Goal: Task Accomplishment & Management: Use online tool/utility

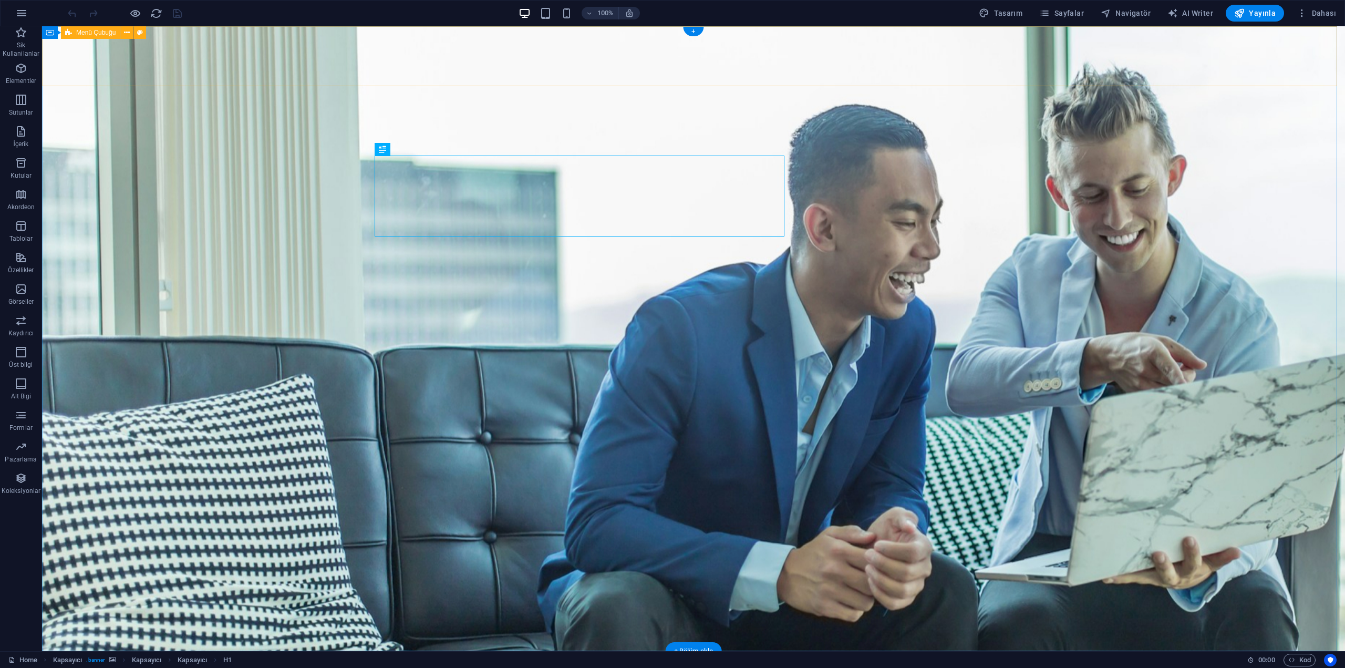
click at [472, 667] on div at bounding box center [693, 677] width 631 height 18
select select "px"
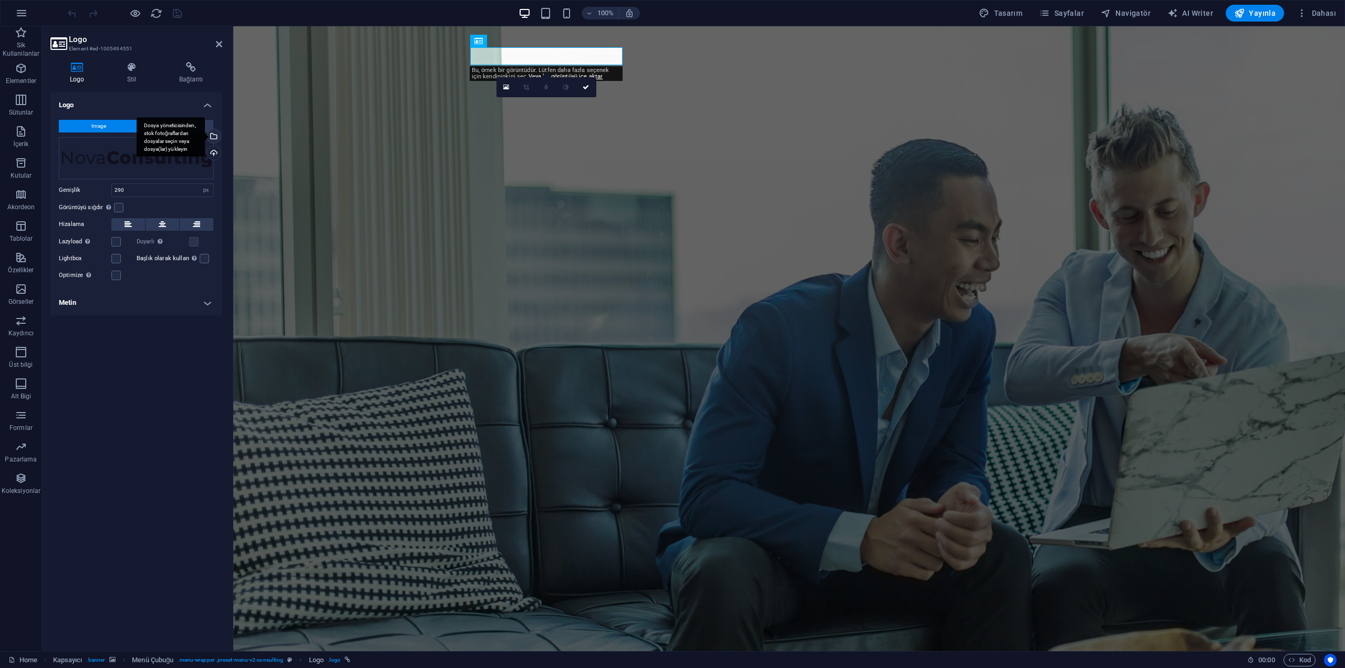
click at [205, 136] on div "Dosya yöneticisinden, stok fotoğraflardan dosyalar seçin veya dosya(lar) yükley…" at bounding box center [171, 136] width 68 height 39
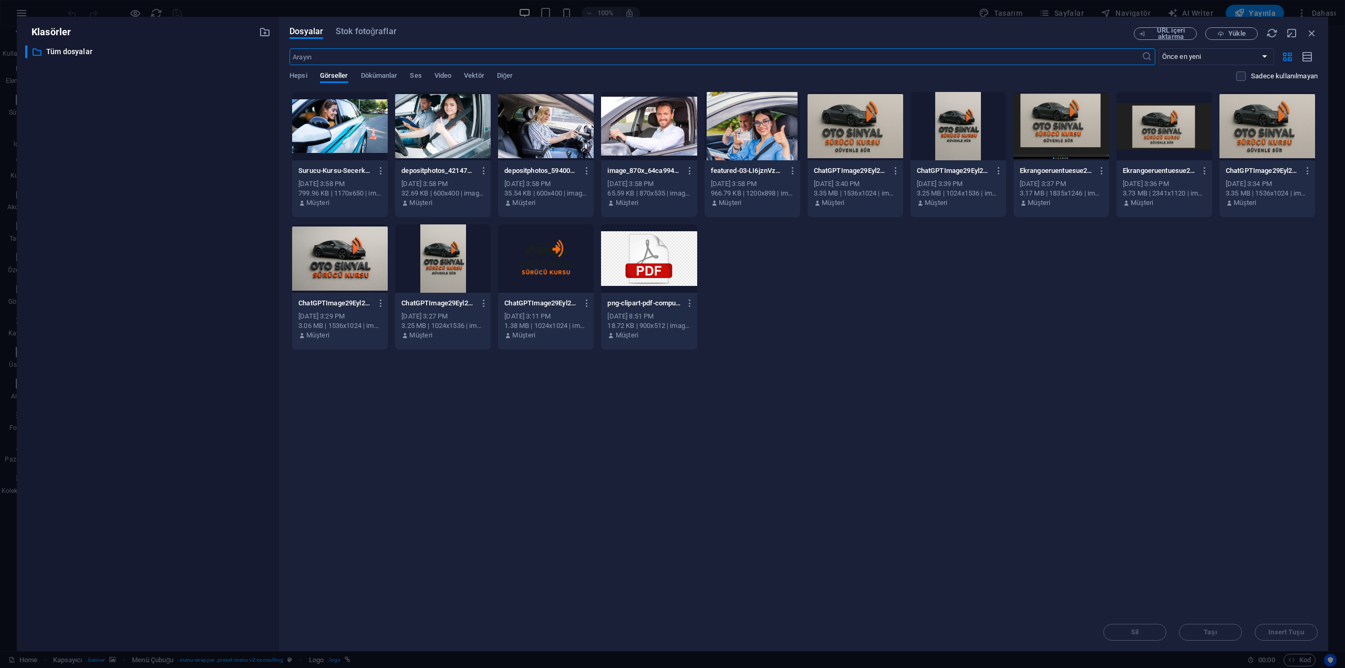
click at [565, 261] on div at bounding box center [546, 258] width 96 height 68
click at [565, 261] on div "1" at bounding box center [546, 258] width 96 height 68
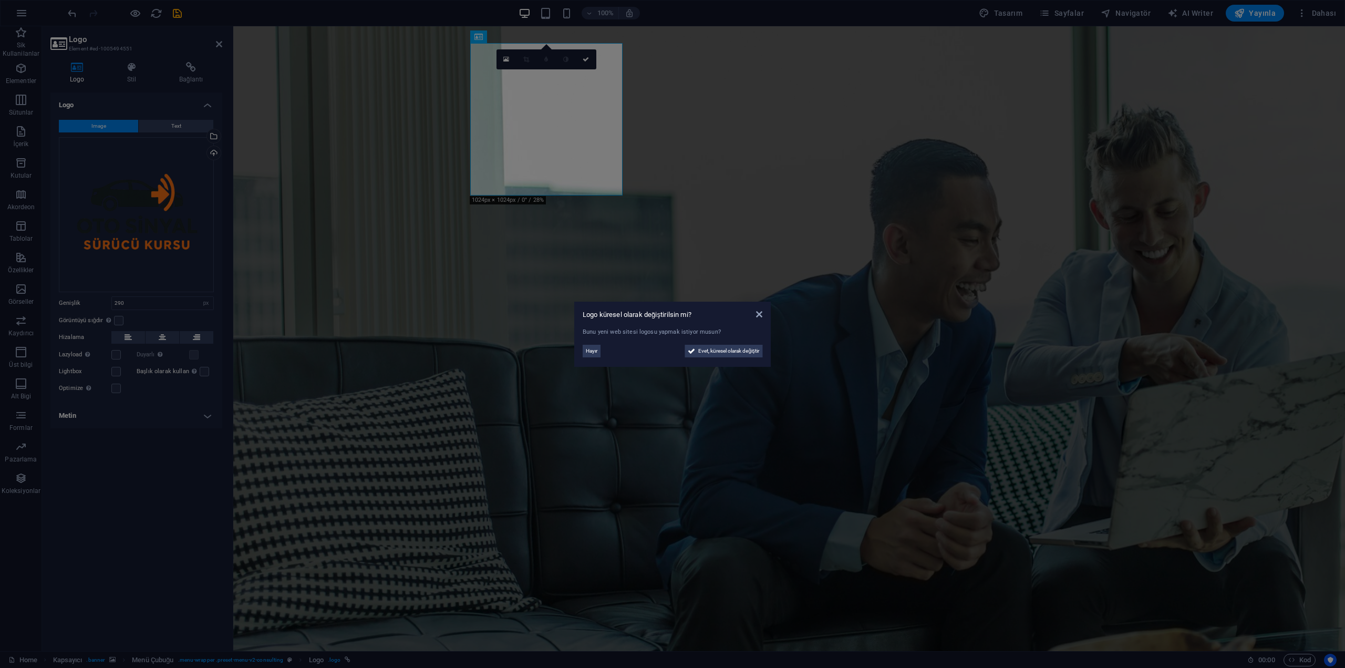
click at [601, 343] on div "Hayır Evet, küresel olarak değiştir" at bounding box center [673, 349] width 180 height 17
click at [598, 348] on span "Hayır" at bounding box center [592, 351] width 12 height 13
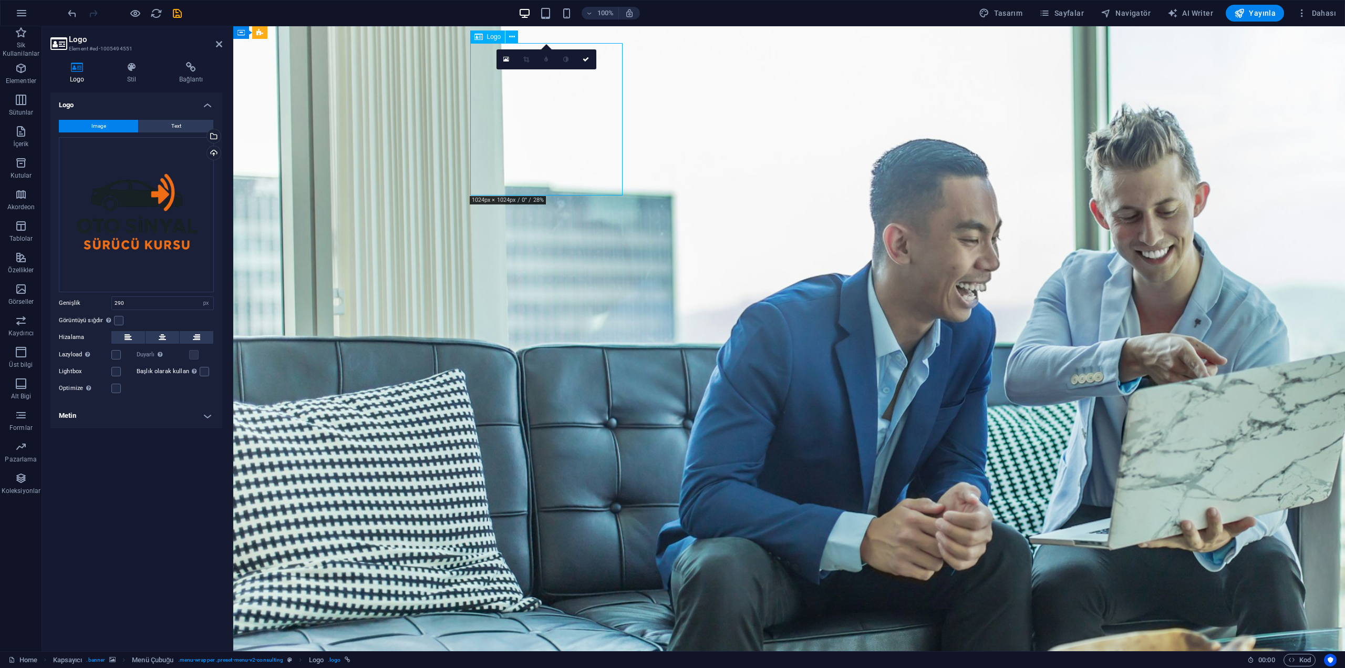
drag, startPoint x: 554, startPoint y: 194, endPoint x: 556, endPoint y: 170, distance: 23.7
drag, startPoint x: 561, startPoint y: 193, endPoint x: 569, endPoint y: 182, distance: 13.3
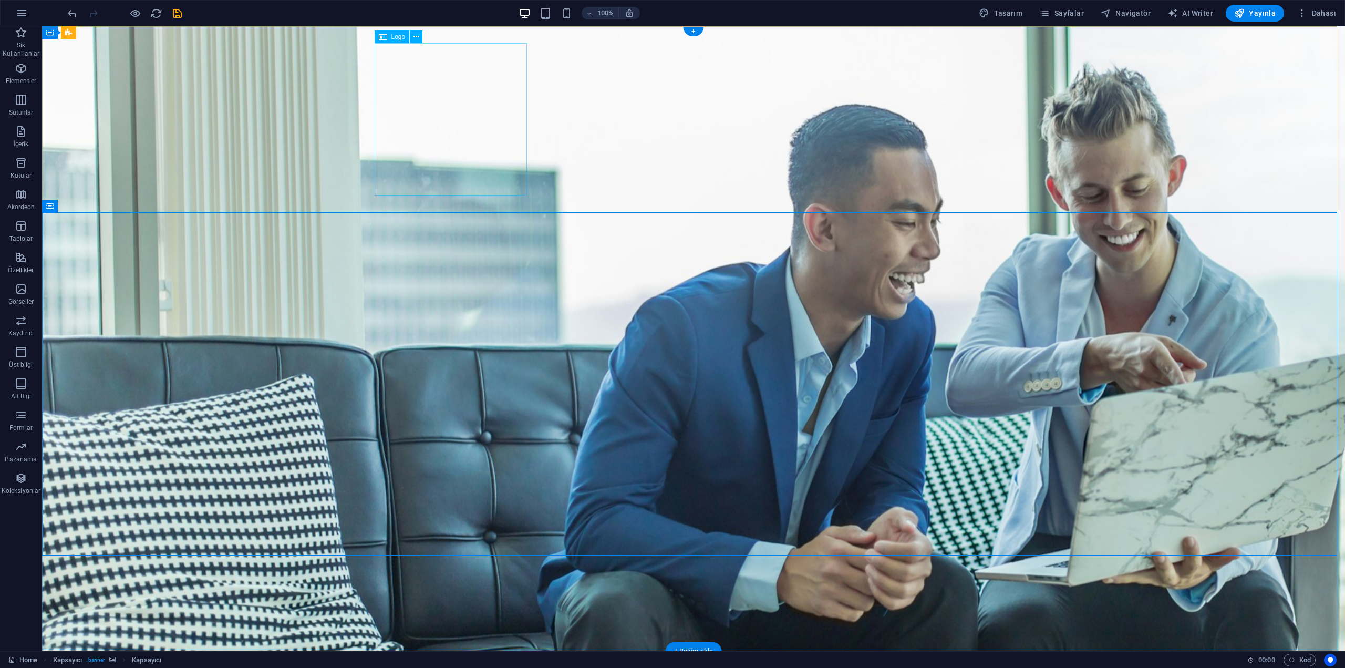
drag, startPoint x: 524, startPoint y: 191, endPoint x: 518, endPoint y: 162, distance: 30.1
drag, startPoint x: 525, startPoint y: 194, endPoint x: 518, endPoint y: 164, distance: 30.8
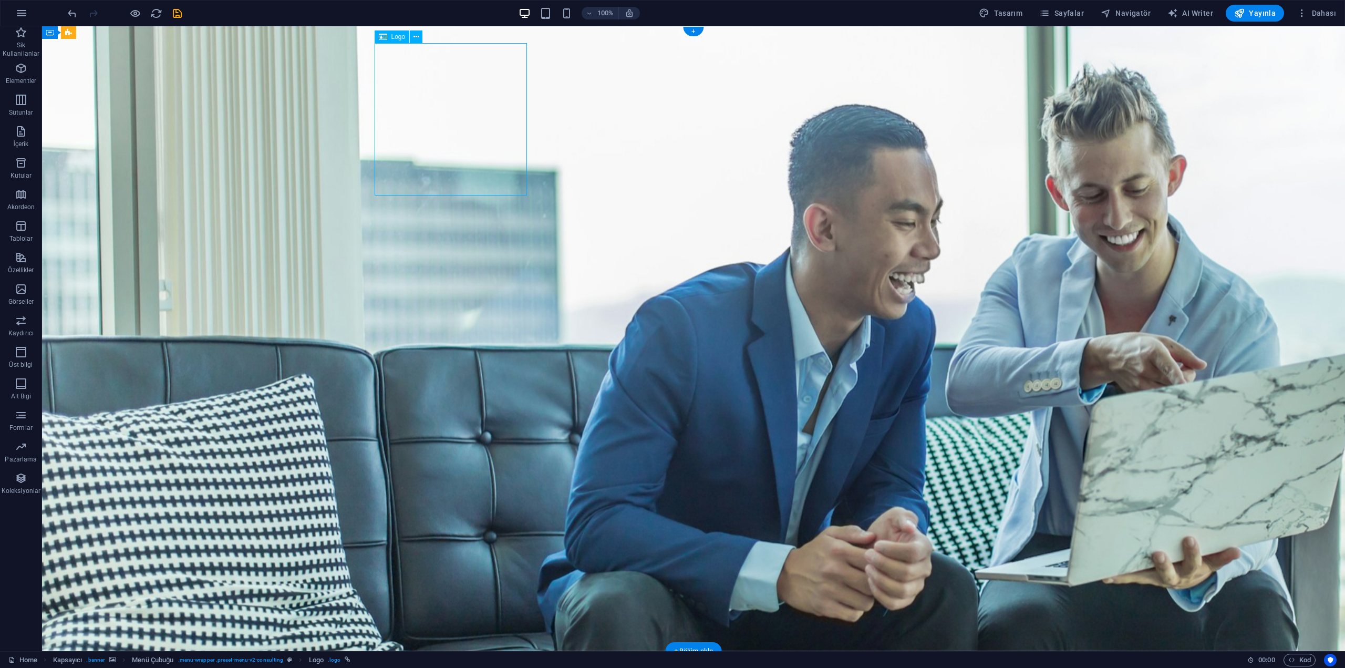
select select "px"
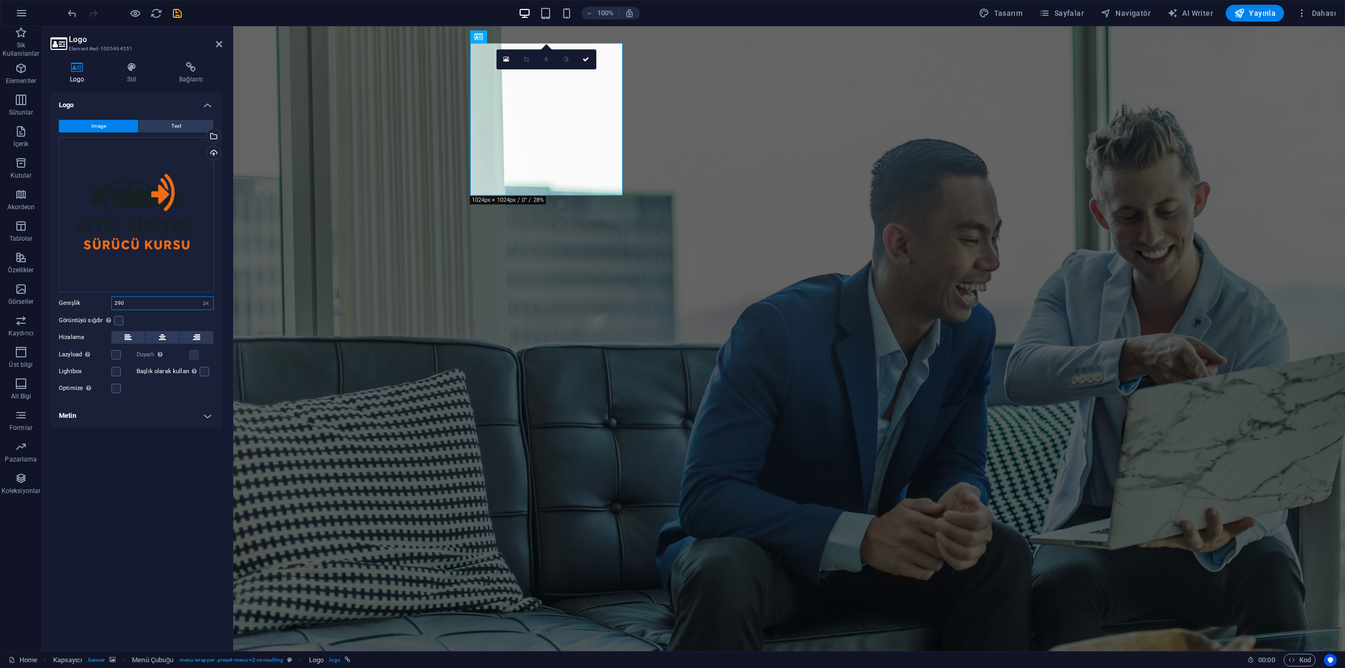
click at [152, 302] on input "290" at bounding box center [162, 303] width 101 height 13
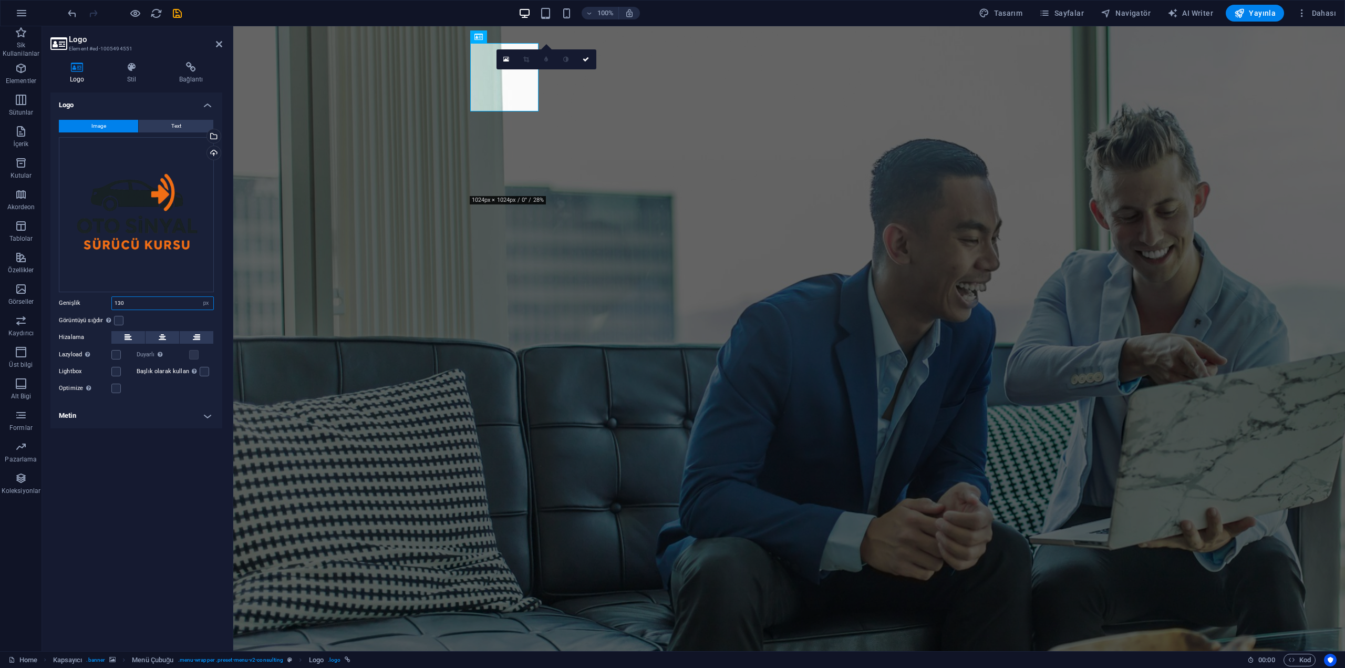
click at [146, 301] on input "130" at bounding box center [162, 303] width 101 height 13
type input "100"
click at [370, 591] on figure at bounding box center [789, 338] width 1112 height 625
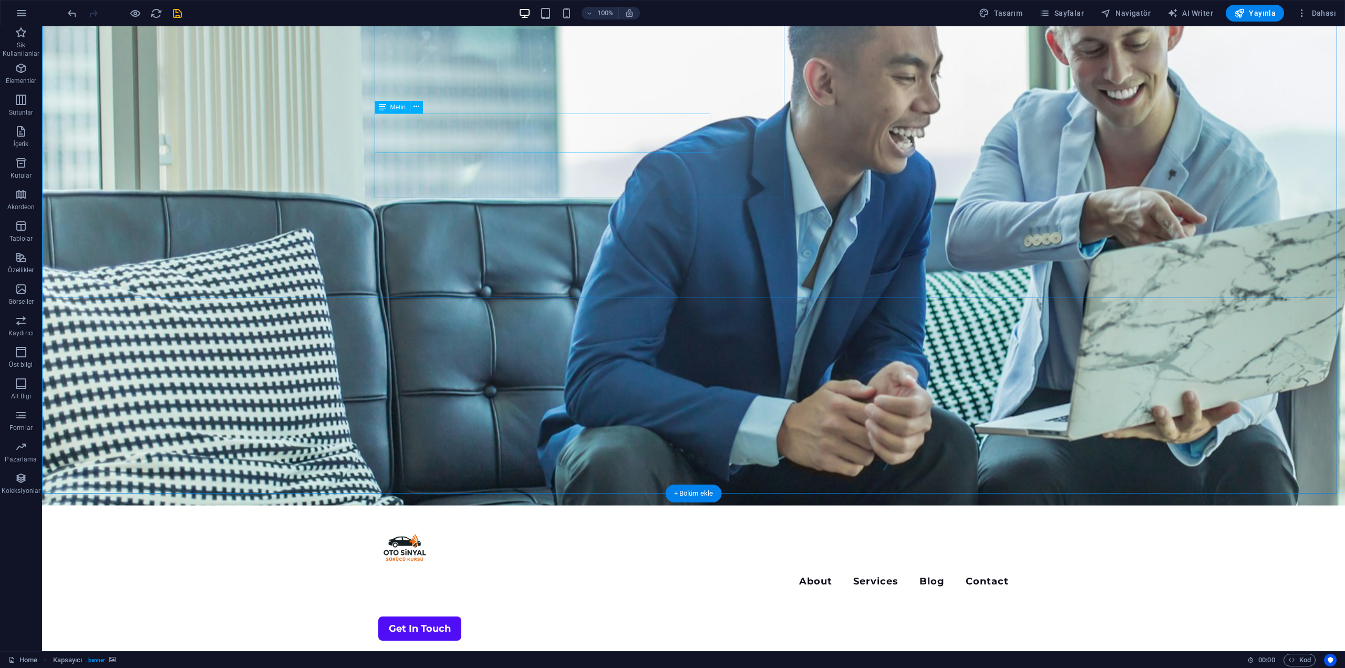
scroll to position [158, 0]
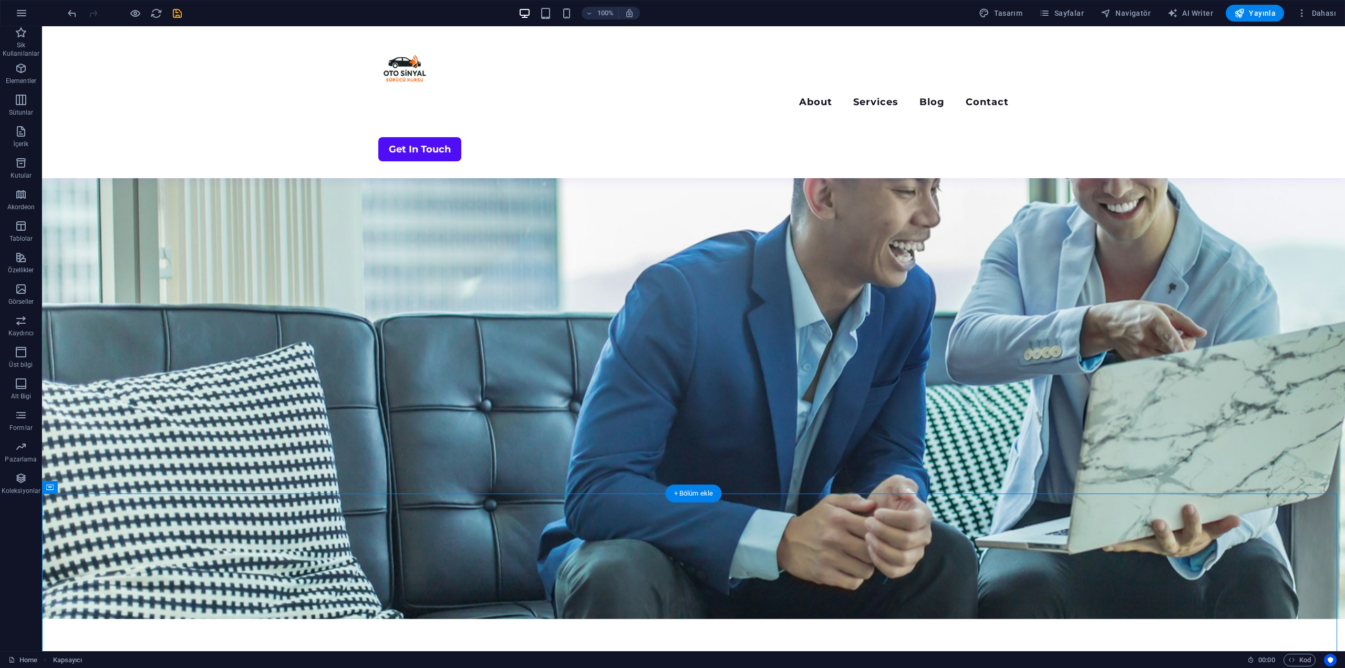
scroll to position [0, 0]
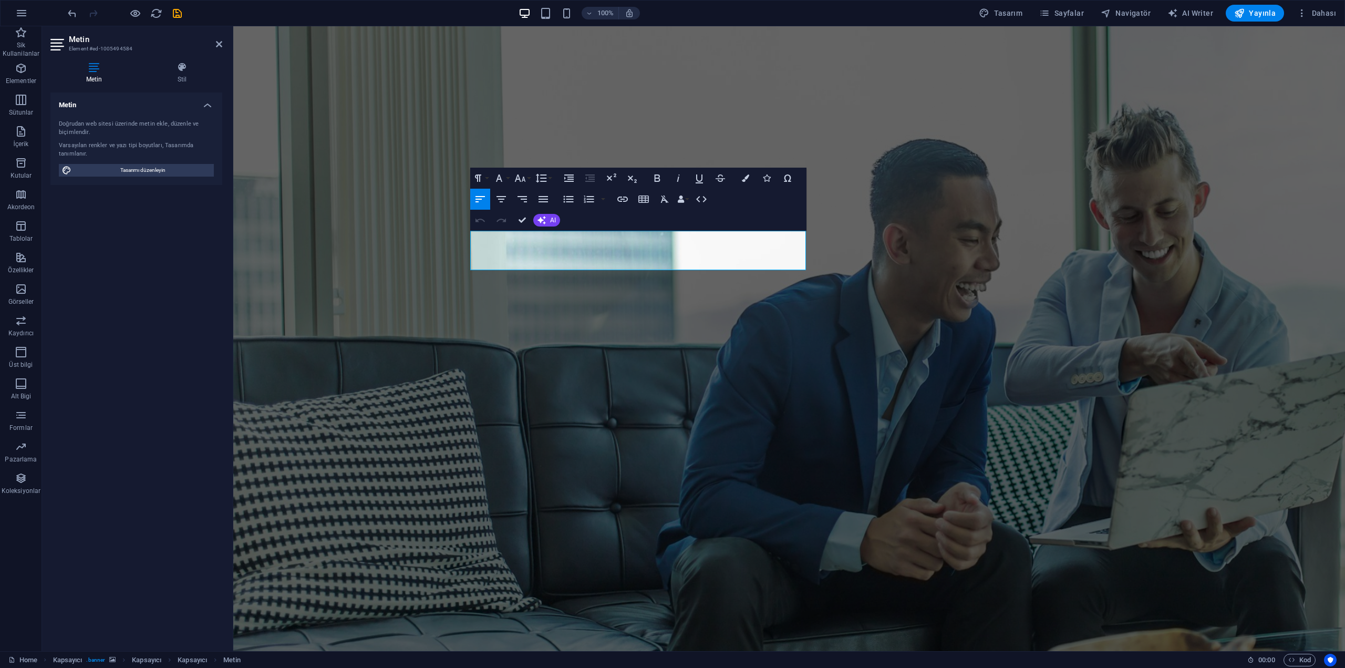
click at [326, 512] on figure at bounding box center [789, 338] width 1112 height 625
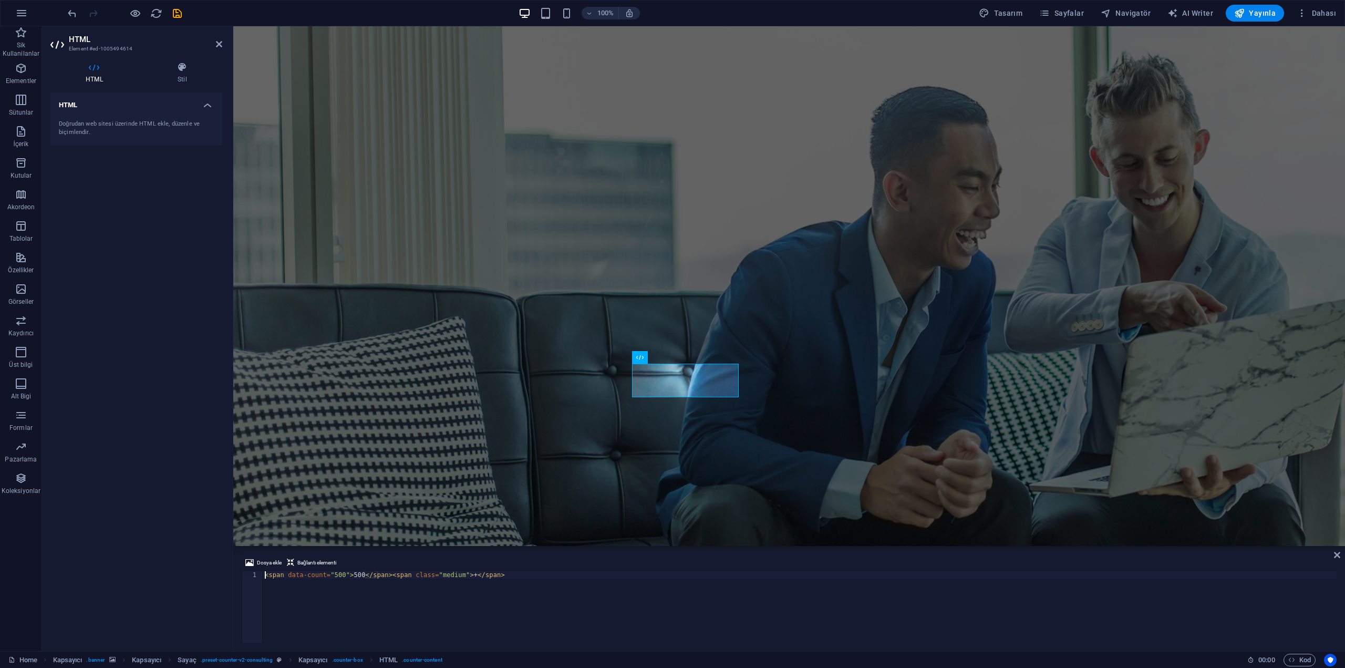
click at [645, 430] on figure at bounding box center [789, 286] width 1112 height 520
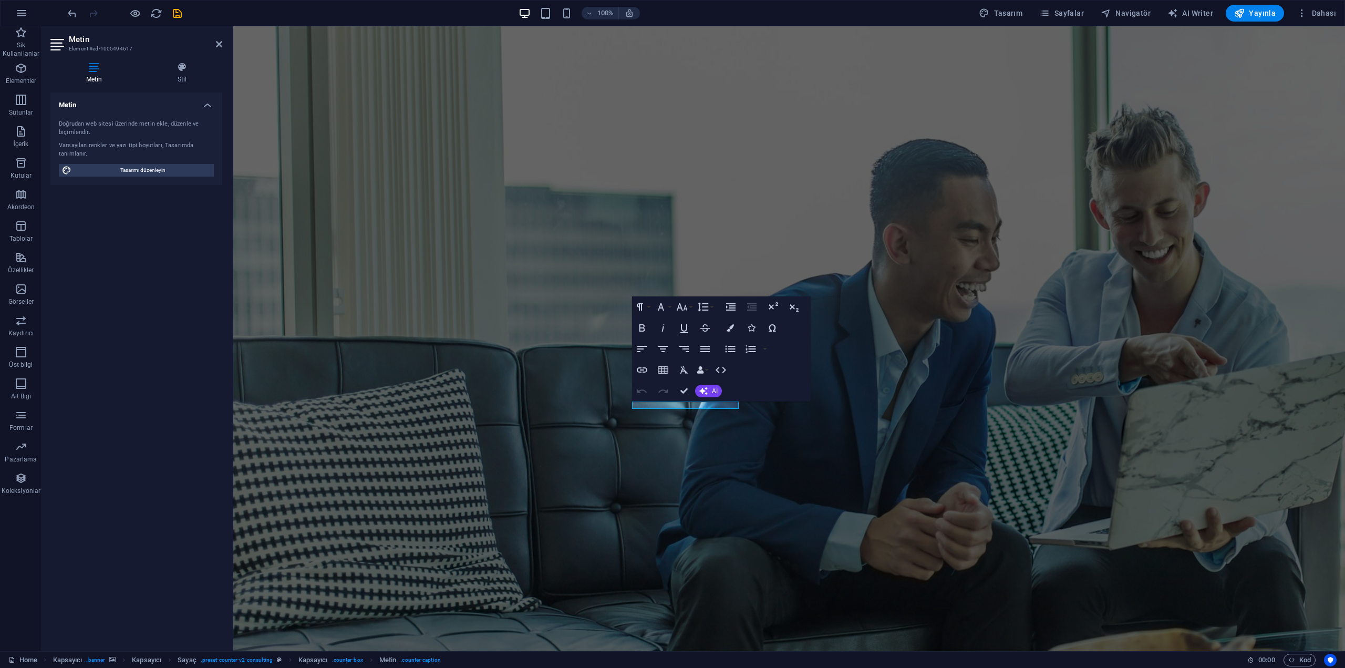
click at [485, 556] on figure at bounding box center [789, 338] width 1112 height 625
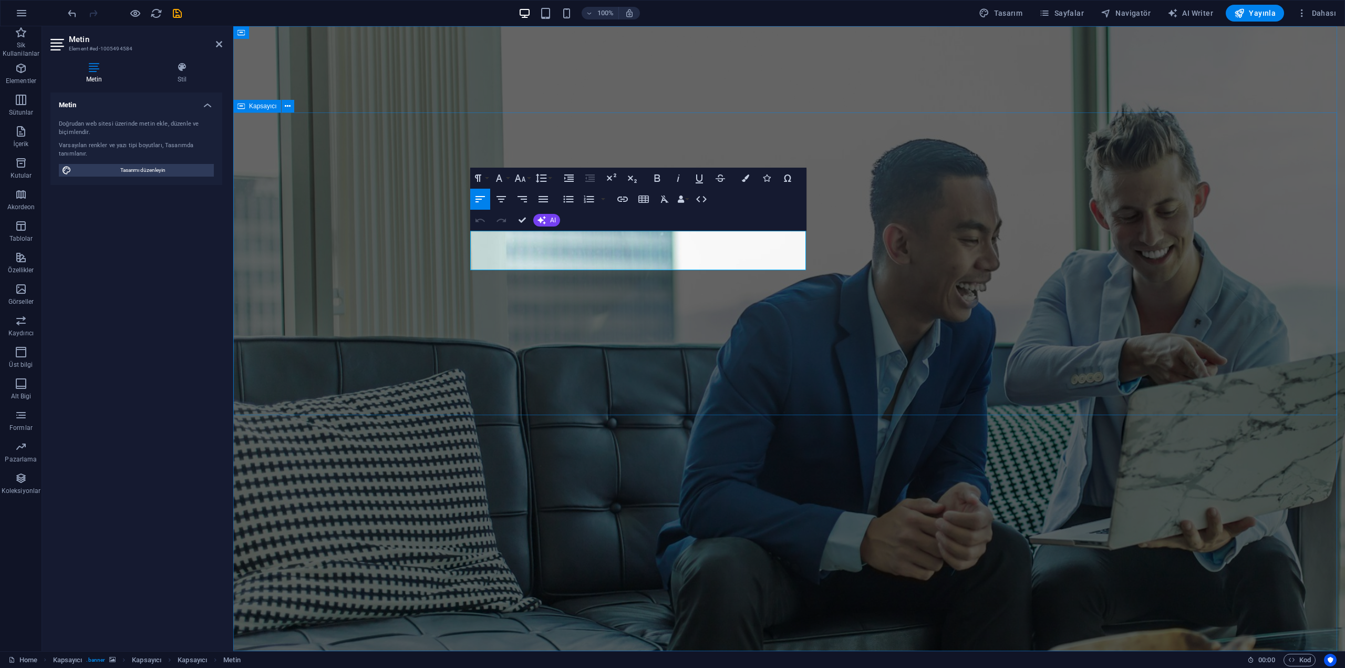
drag, startPoint x: 749, startPoint y: 263, endPoint x: 433, endPoint y: 232, distance: 317.9
click at [414, 492] on figure at bounding box center [789, 338] width 1112 height 625
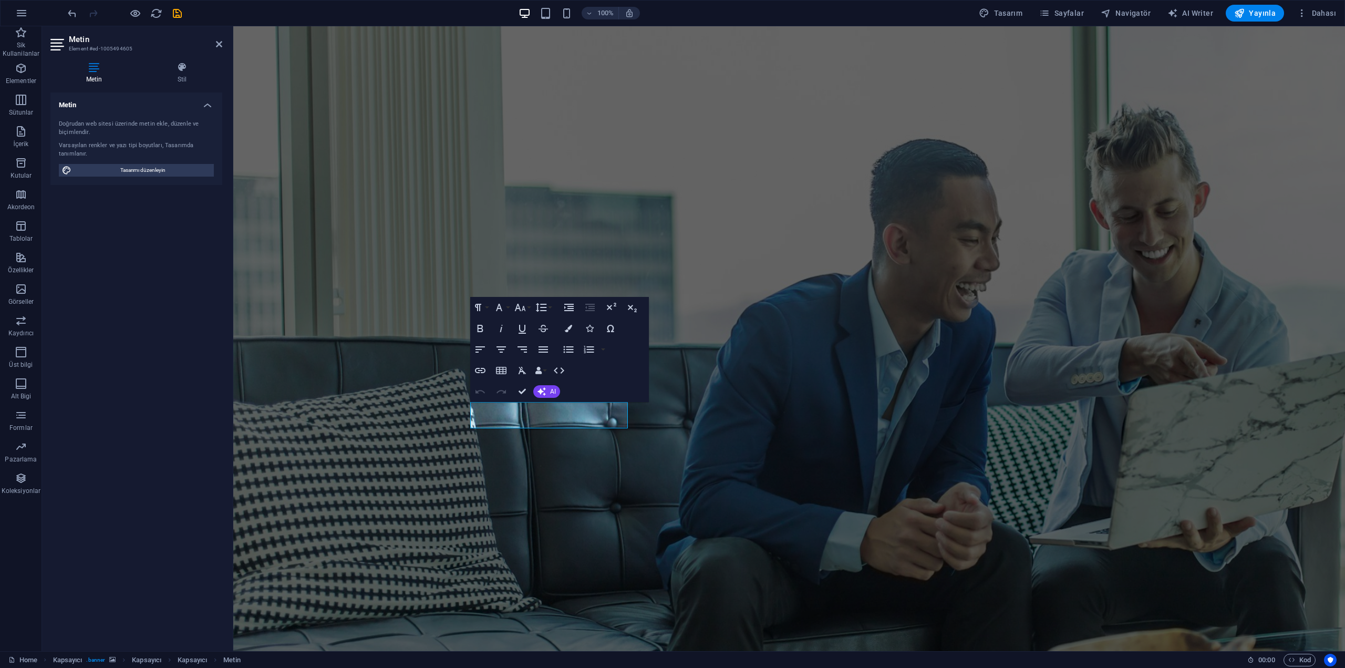
click at [561, 448] on figure at bounding box center [789, 338] width 1112 height 625
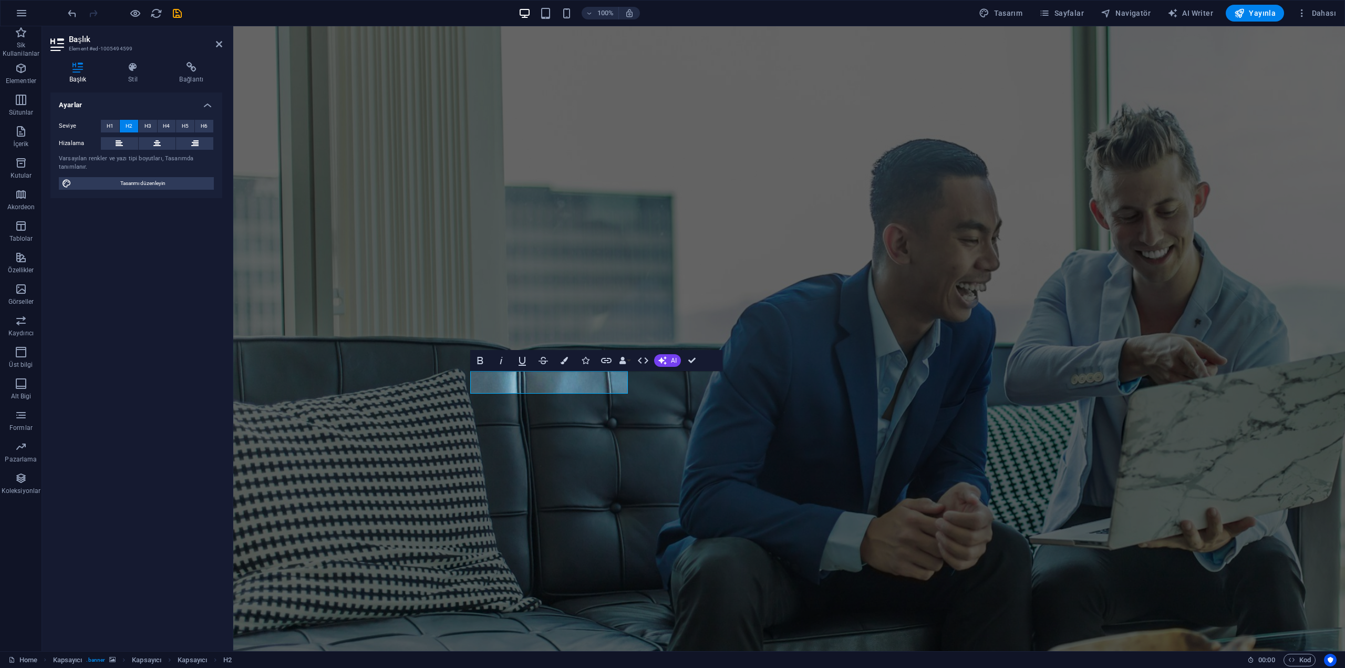
click at [639, 475] on figure at bounding box center [789, 338] width 1112 height 625
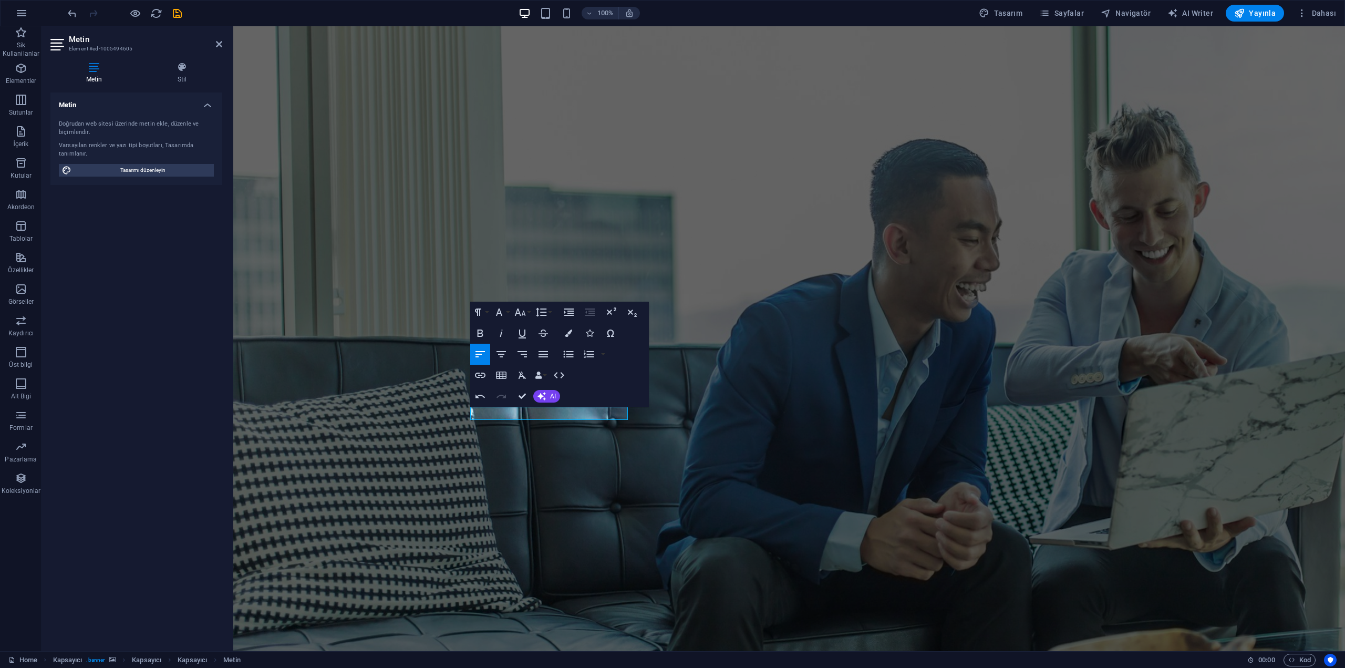
click at [640, 528] on figure at bounding box center [789, 338] width 1112 height 625
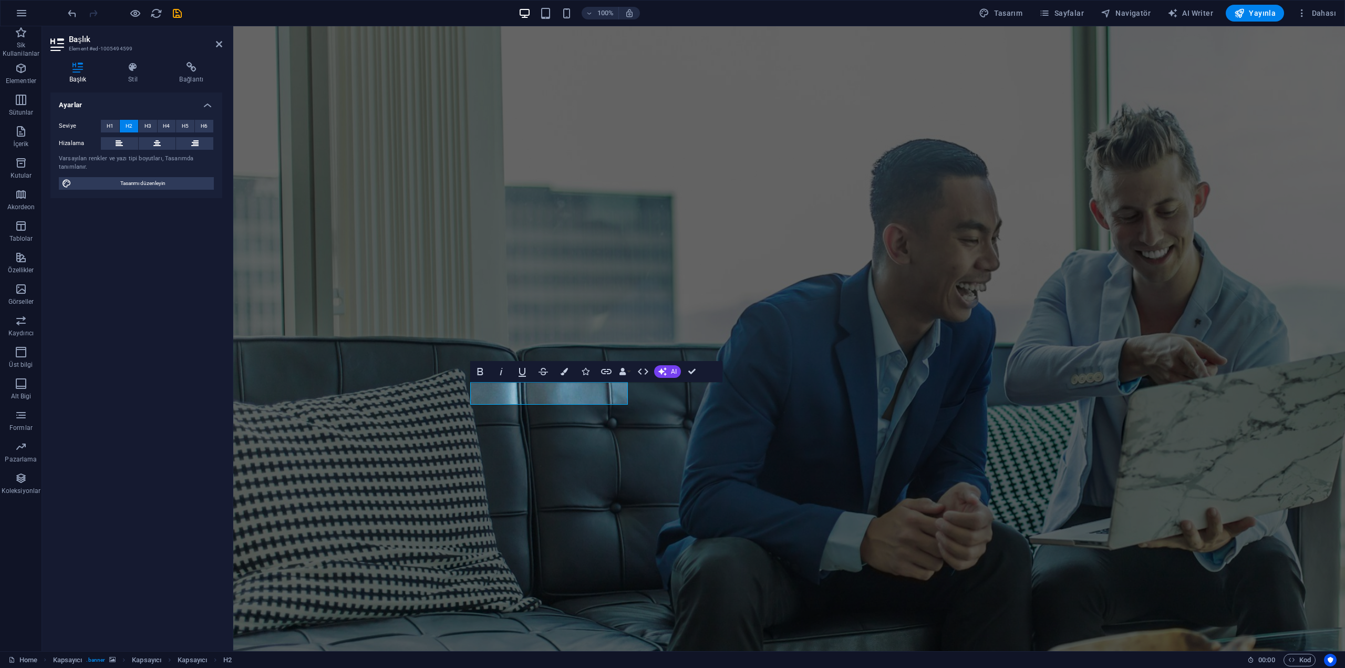
click at [539, 440] on figure at bounding box center [789, 338] width 1112 height 625
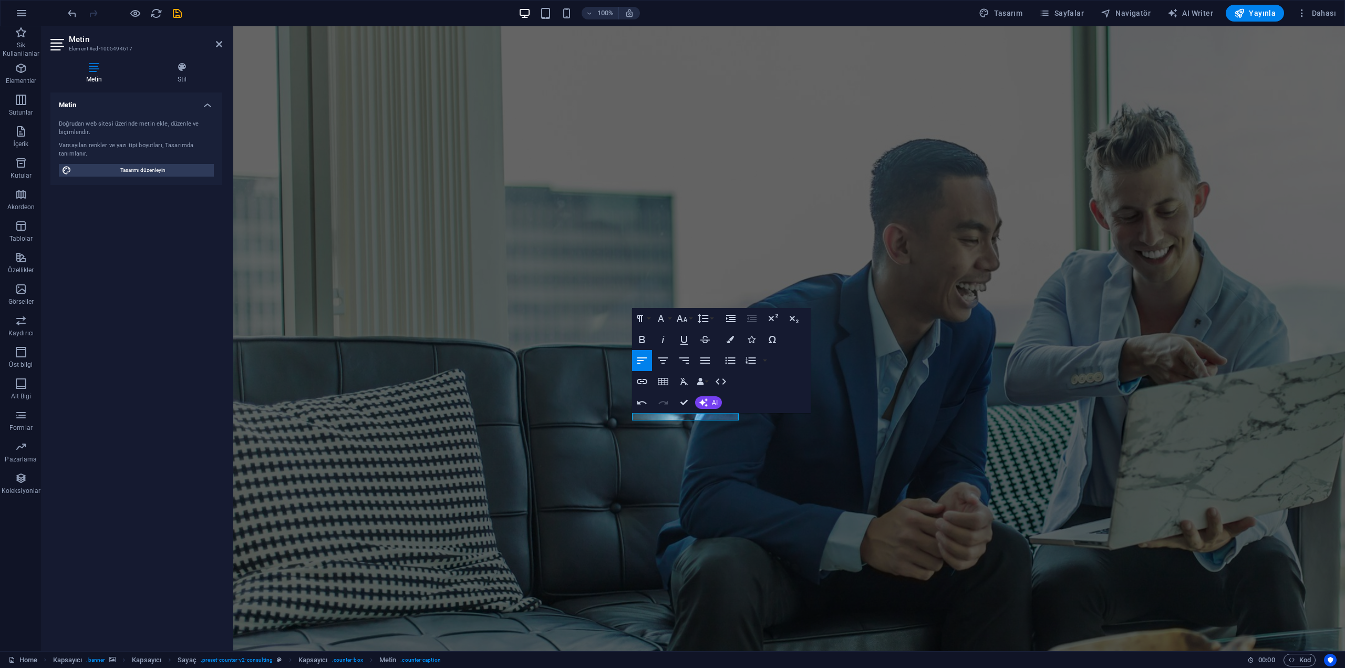
click at [863, 542] on figure at bounding box center [789, 338] width 1112 height 625
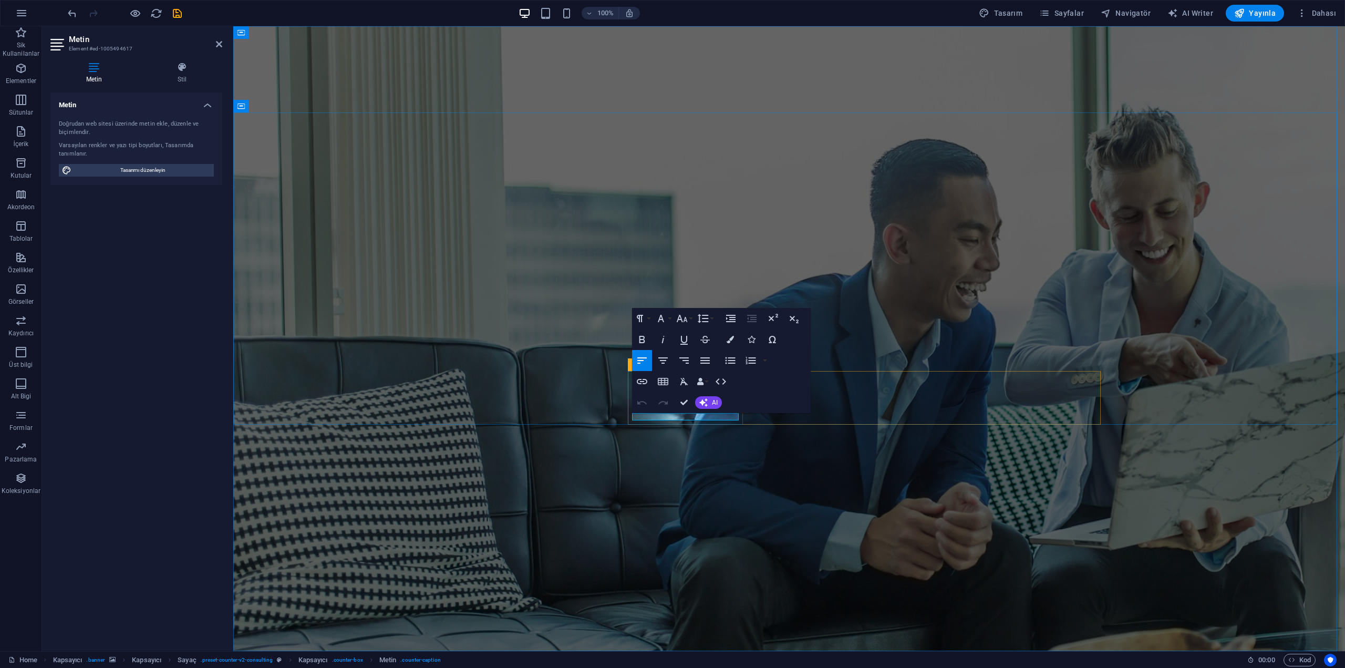
drag, startPoint x: 629, startPoint y: 418, endPoint x: 822, endPoint y: 418, distance: 192.9
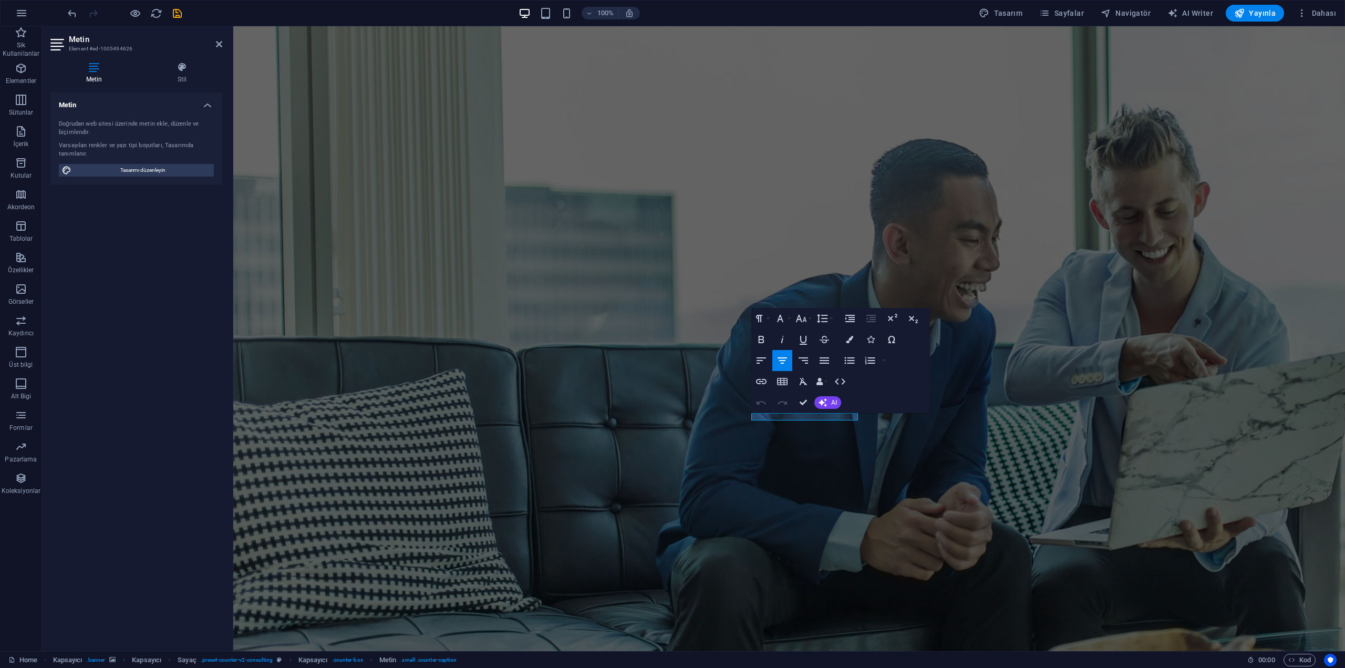
click at [800, 435] on figure at bounding box center [789, 338] width 1112 height 625
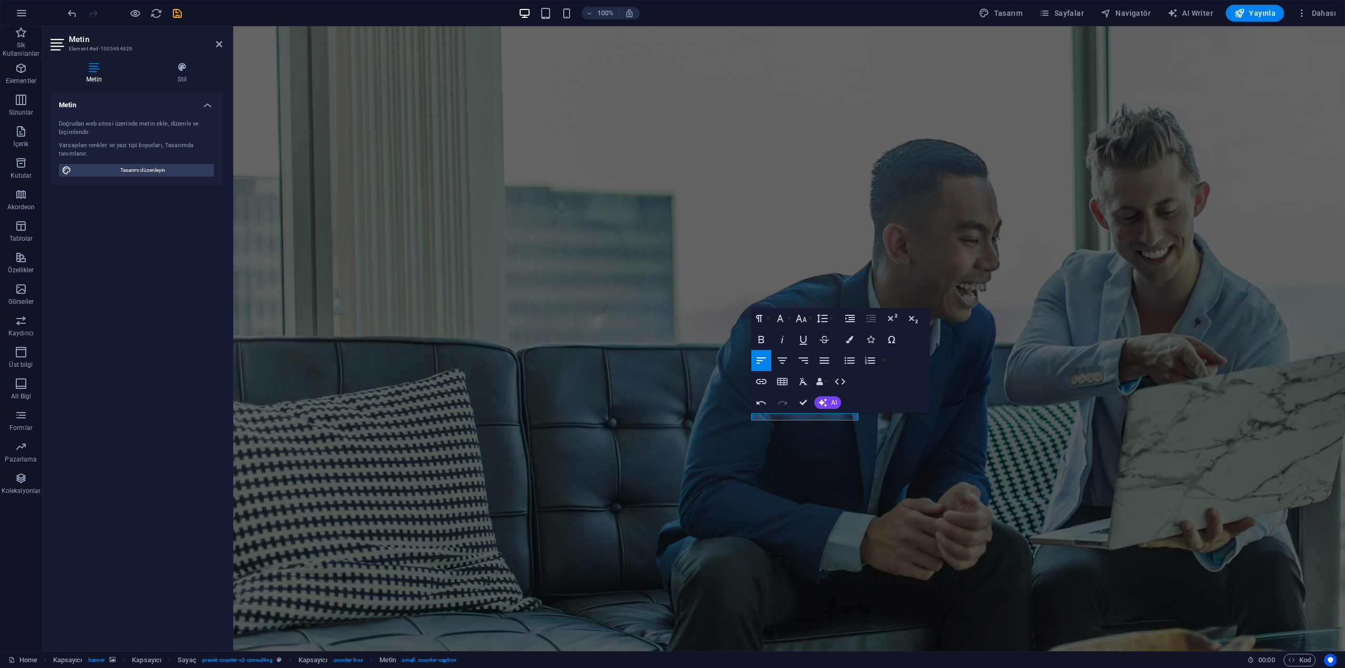
click at [853, 464] on figure at bounding box center [789, 338] width 1112 height 625
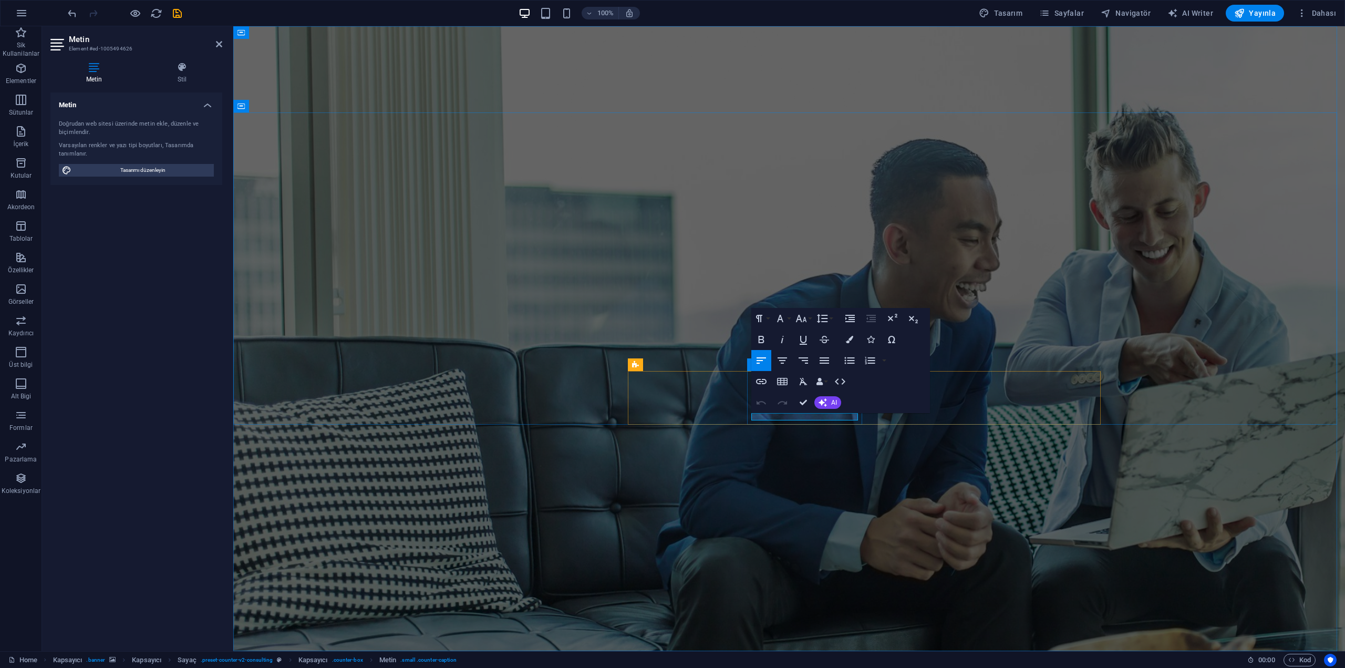
drag, startPoint x: 805, startPoint y: 398, endPoint x: 778, endPoint y: 396, distance: 26.9
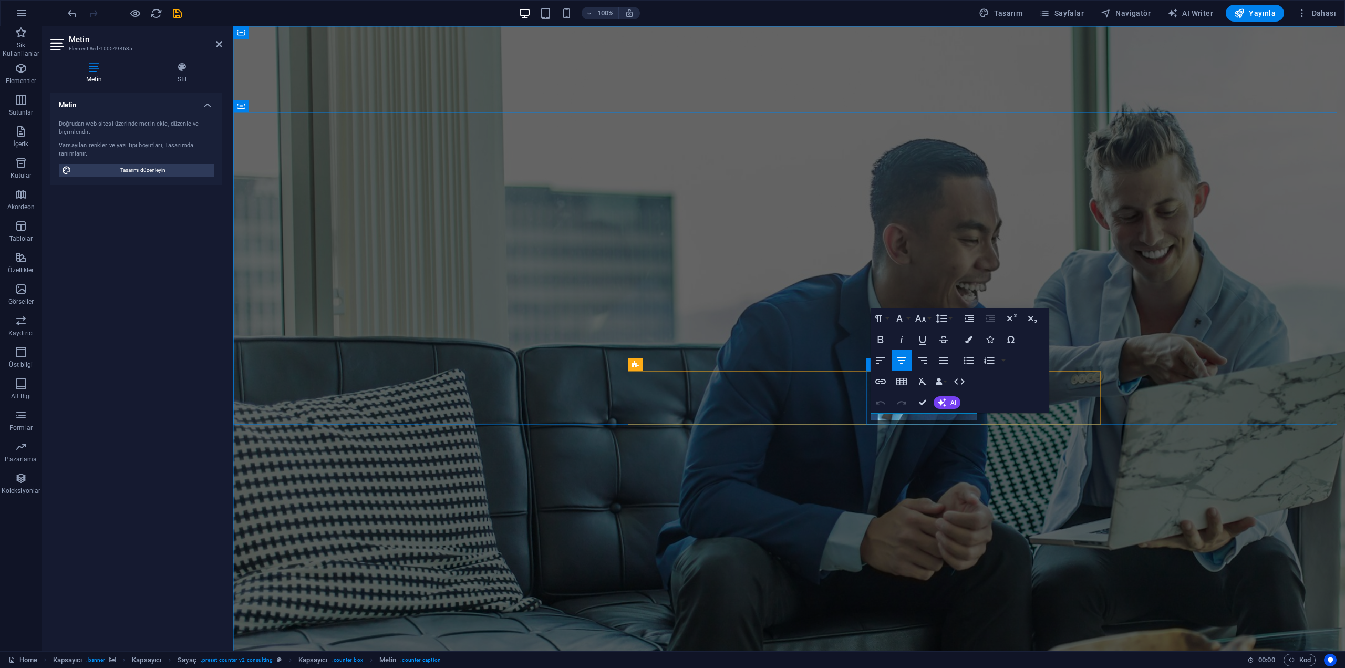
click at [952, 405] on span "AI" at bounding box center [954, 402] width 6 height 6
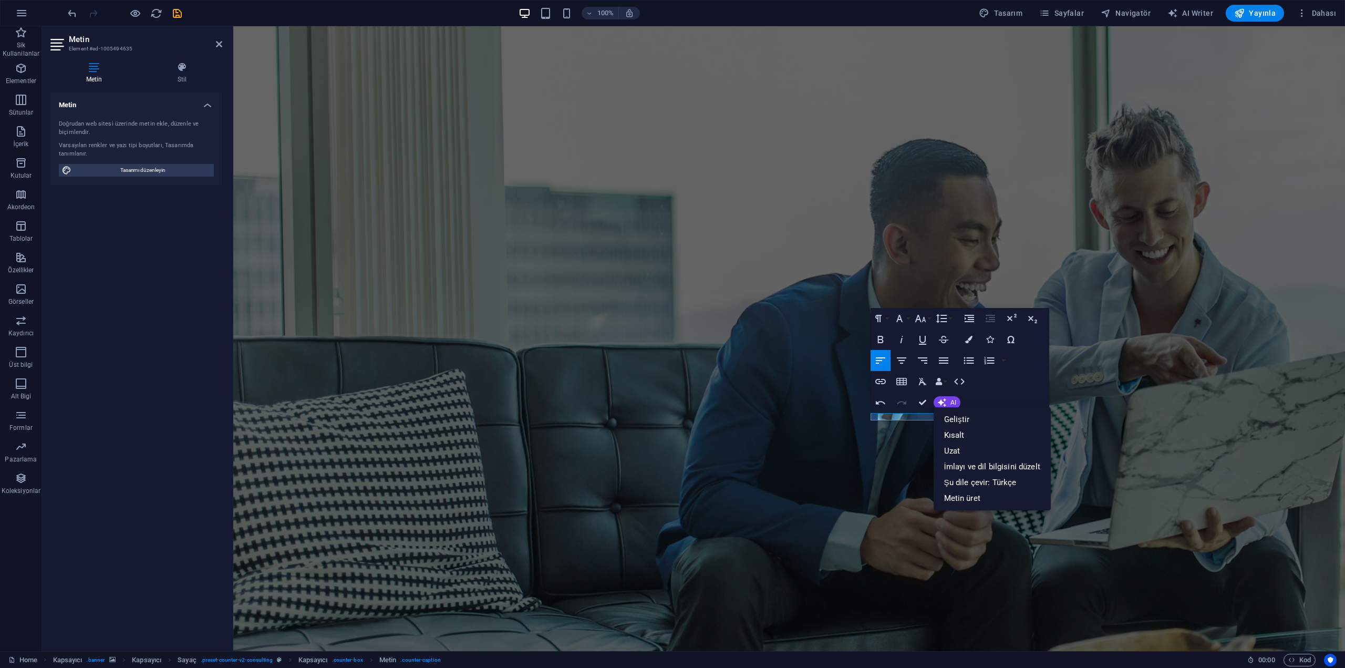
click at [922, 439] on figure at bounding box center [789, 338] width 1112 height 625
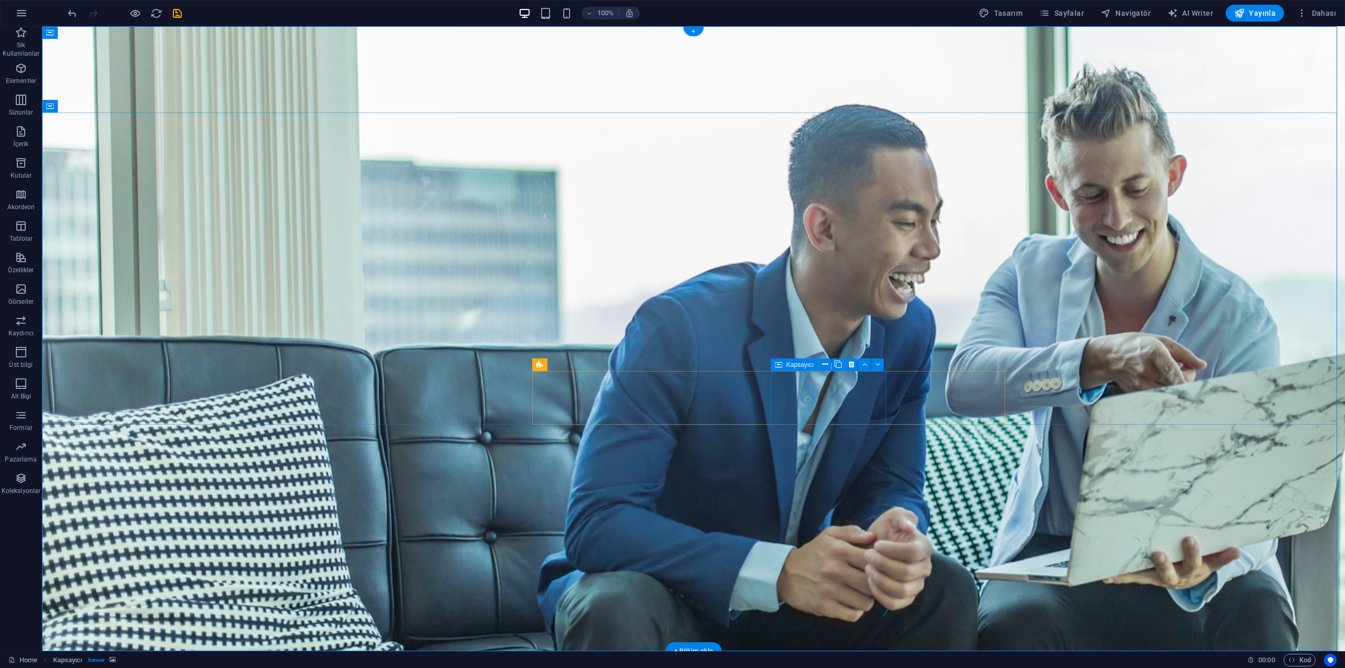
drag, startPoint x: 799, startPoint y: 418, endPoint x: 608, endPoint y: 417, distance: 191.3
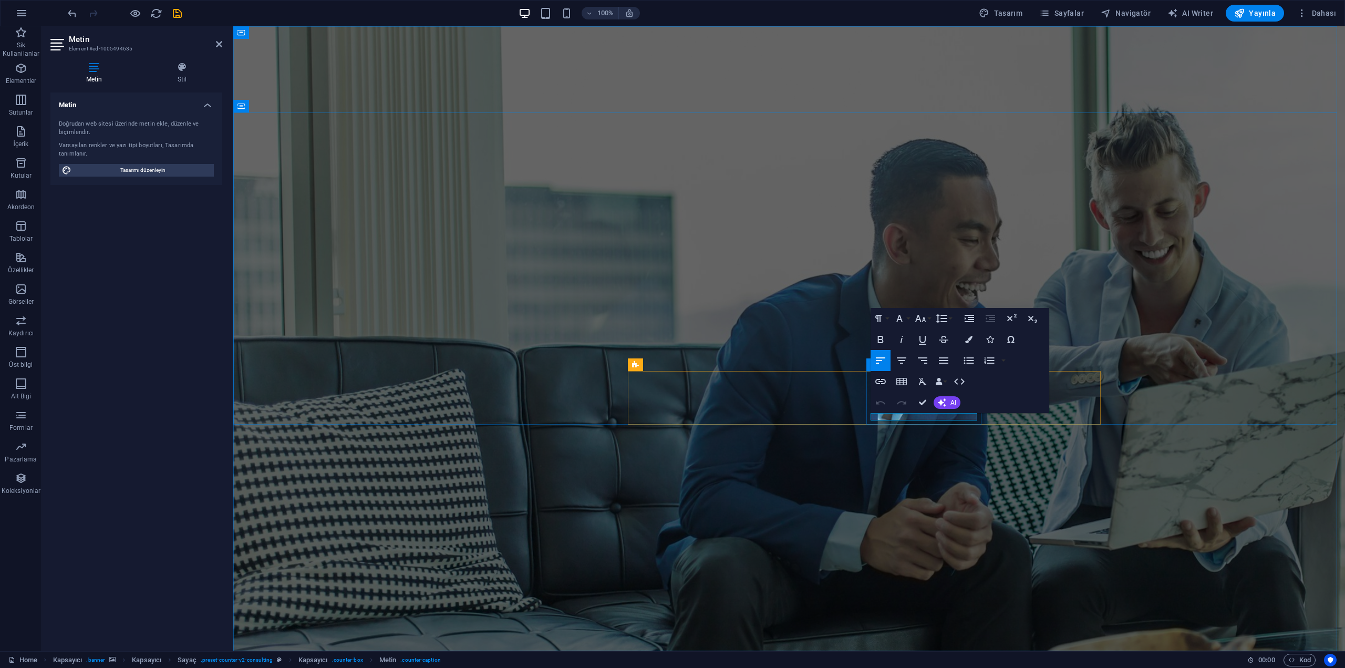
drag, startPoint x: 922, startPoint y: 401, endPoint x: 893, endPoint y: 422, distance: 35.9
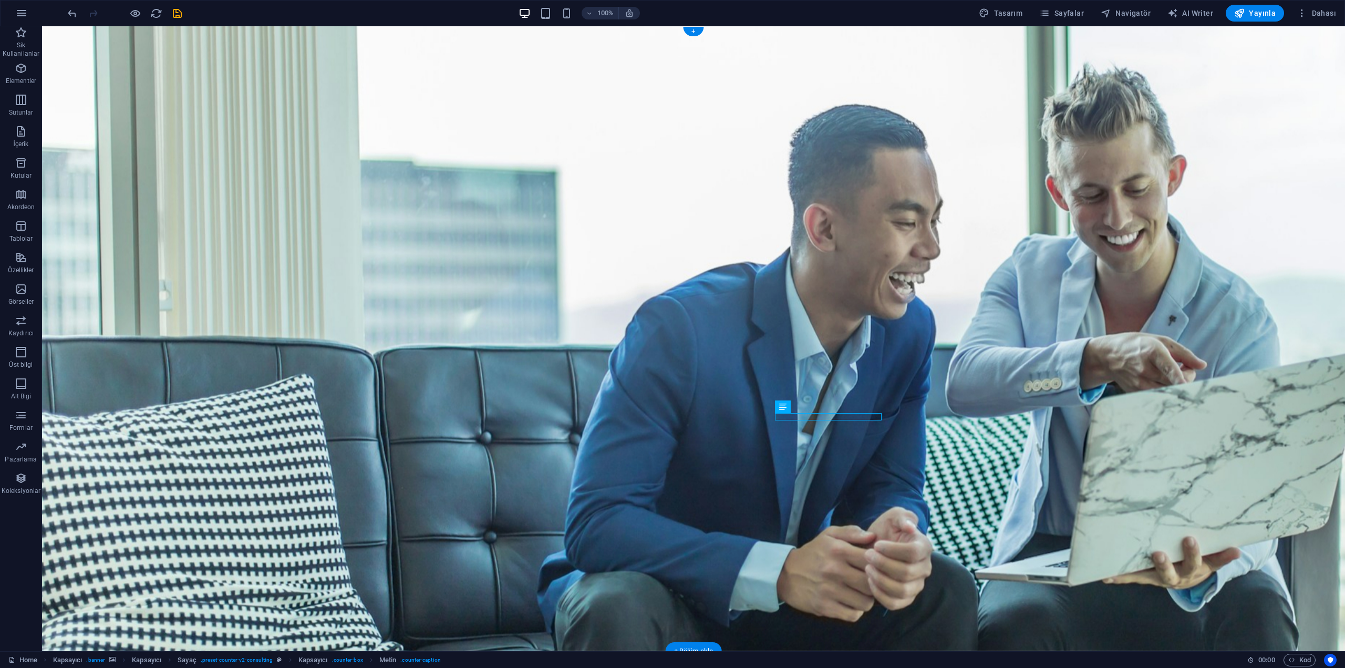
click at [934, 475] on figure at bounding box center [693, 338] width 1303 height 625
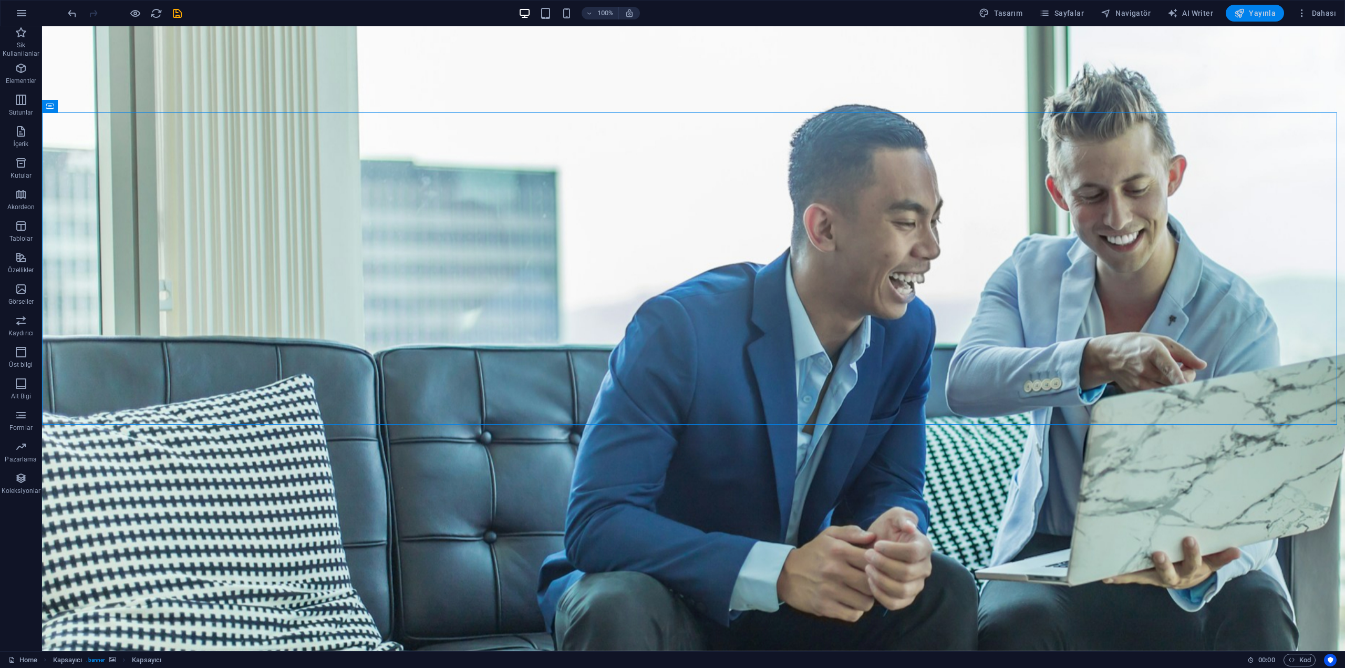
click at [1254, 16] on span "Yayınla" at bounding box center [1255, 13] width 42 height 11
click at [914, 549] on figure at bounding box center [693, 338] width 1303 height 625
select select "vh"
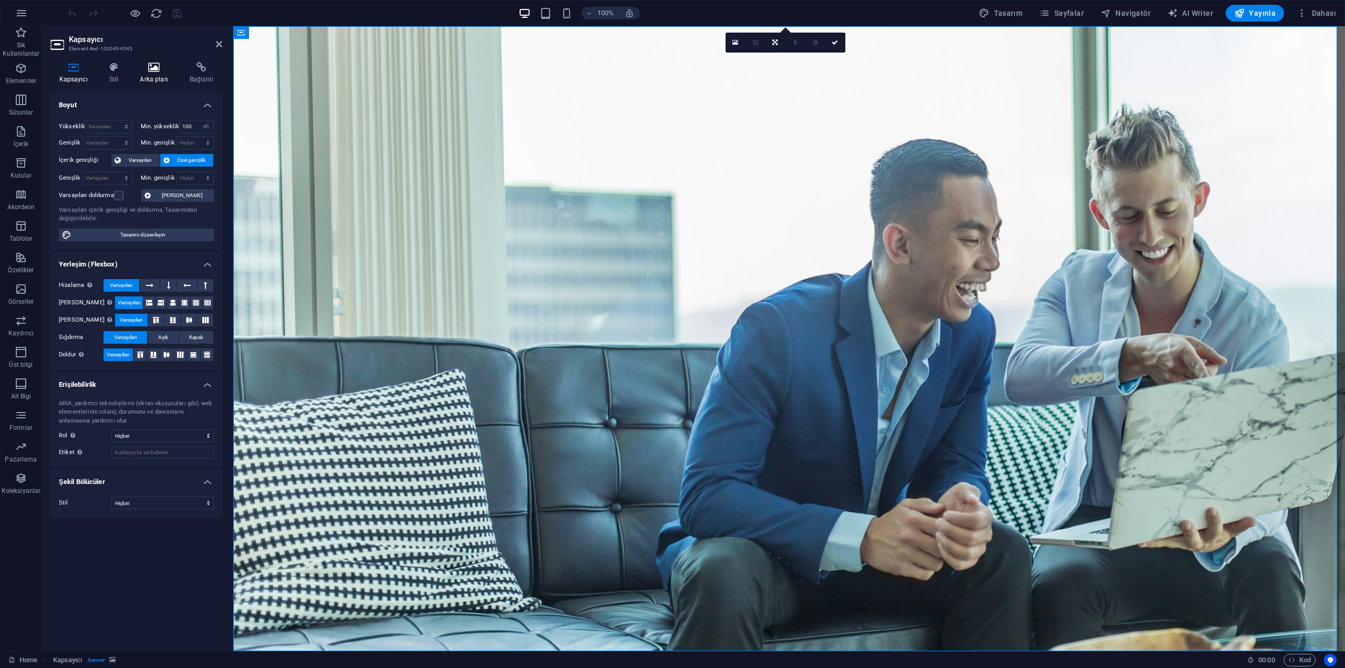
click at [142, 76] on h4 "Arka plan" at bounding box center [155, 73] width 49 height 22
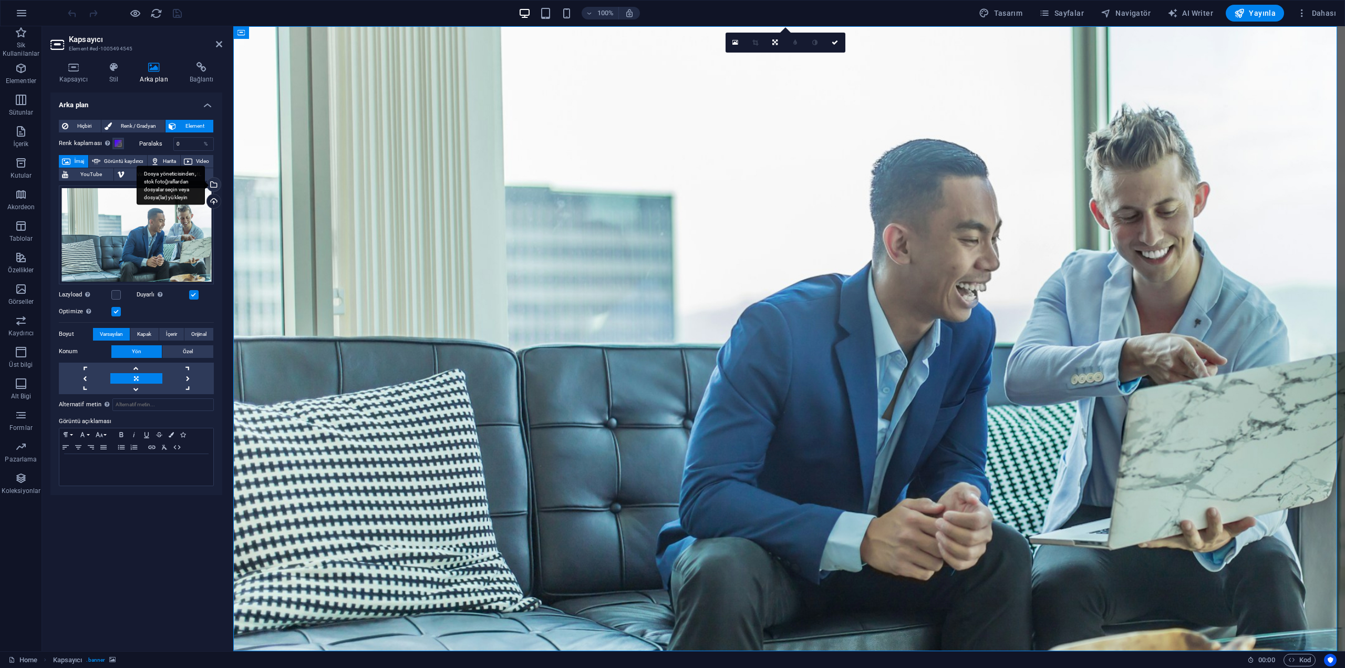
click at [205, 186] on div "Dosya yöneticisinden, stok fotoğraflardan dosyalar seçin veya dosya(lar) yükley…" at bounding box center [171, 185] width 68 height 39
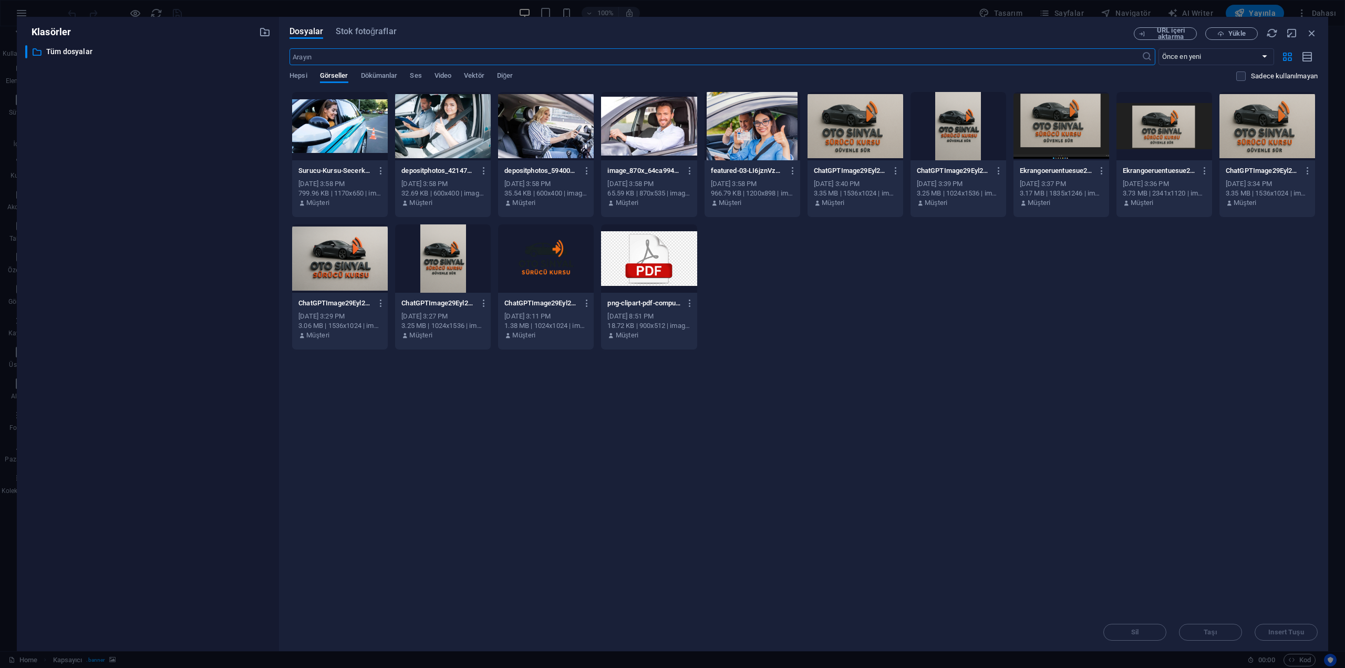
click at [857, 139] on div at bounding box center [856, 126] width 96 height 68
click at [857, 139] on div "1" at bounding box center [856, 126] width 96 height 68
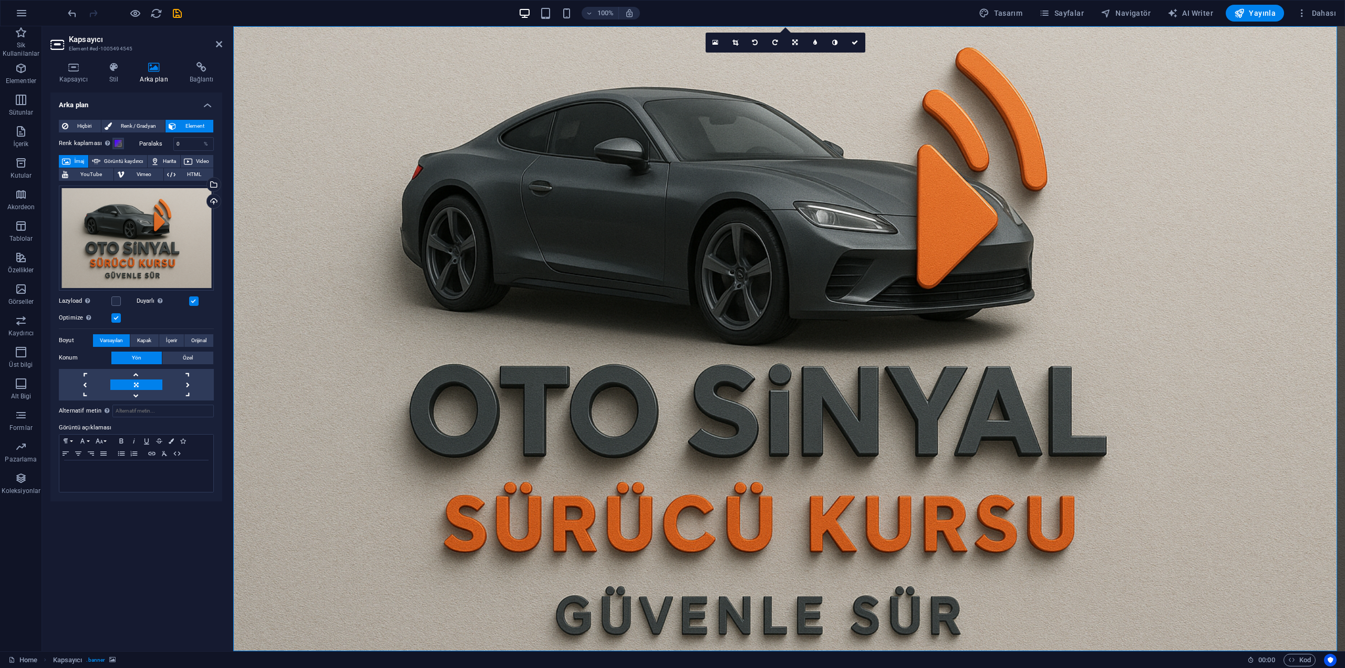
click at [317, 546] on figure at bounding box center [789, 338] width 1112 height 625
click at [111, 141] on div "Renklendireceğin arka planın üzerine bir kaplama yerleştirir" at bounding box center [107, 143] width 11 height 13
click at [112, 141] on button "Renk kaplaması Renklendireceğin arka planın üzerine bir kaplama yerleştirir" at bounding box center [118, 144] width 12 height 12
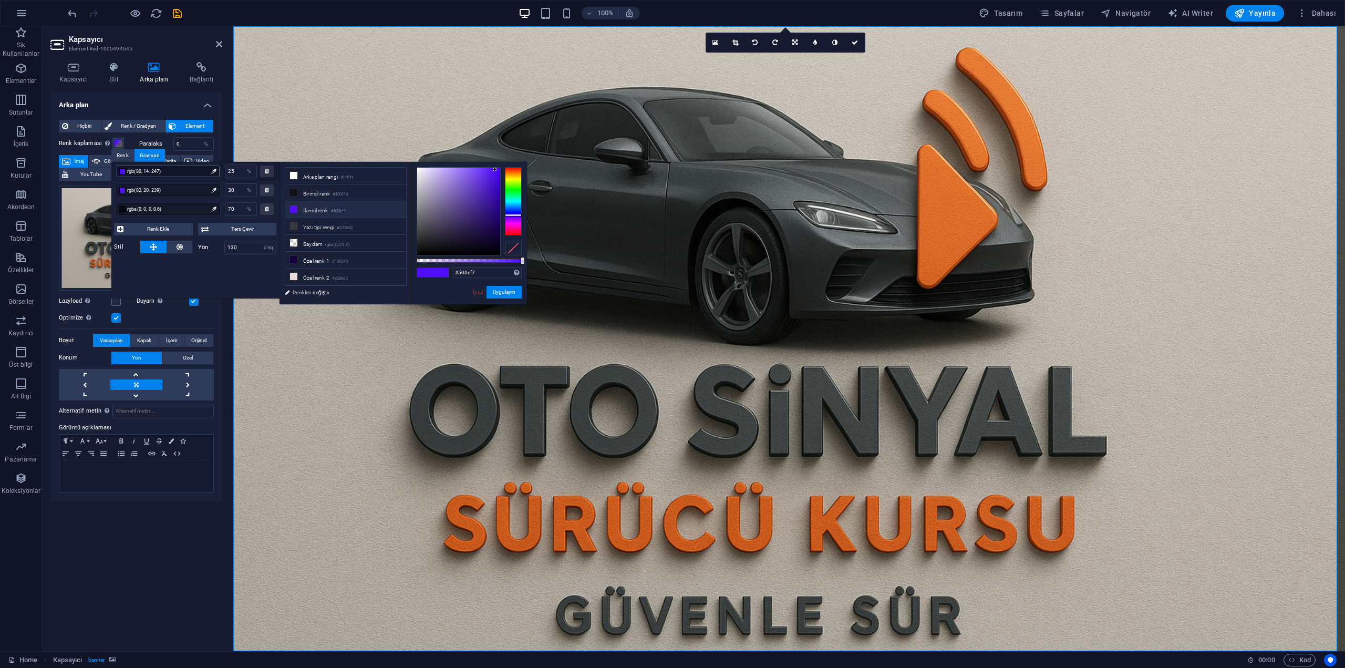
click at [184, 172] on span "rgb(80, 14, 247)" at bounding box center [167, 171] width 80 height 9
click at [209, 171] on div at bounding box center [214, 172] width 11 height 12
click at [214, 171] on icon at bounding box center [213, 171] width 5 height 5
drag, startPoint x: 518, startPoint y: 207, endPoint x: 517, endPoint y: 172, distance: 34.2
click at [517, 172] on div at bounding box center [513, 201] width 17 height 68
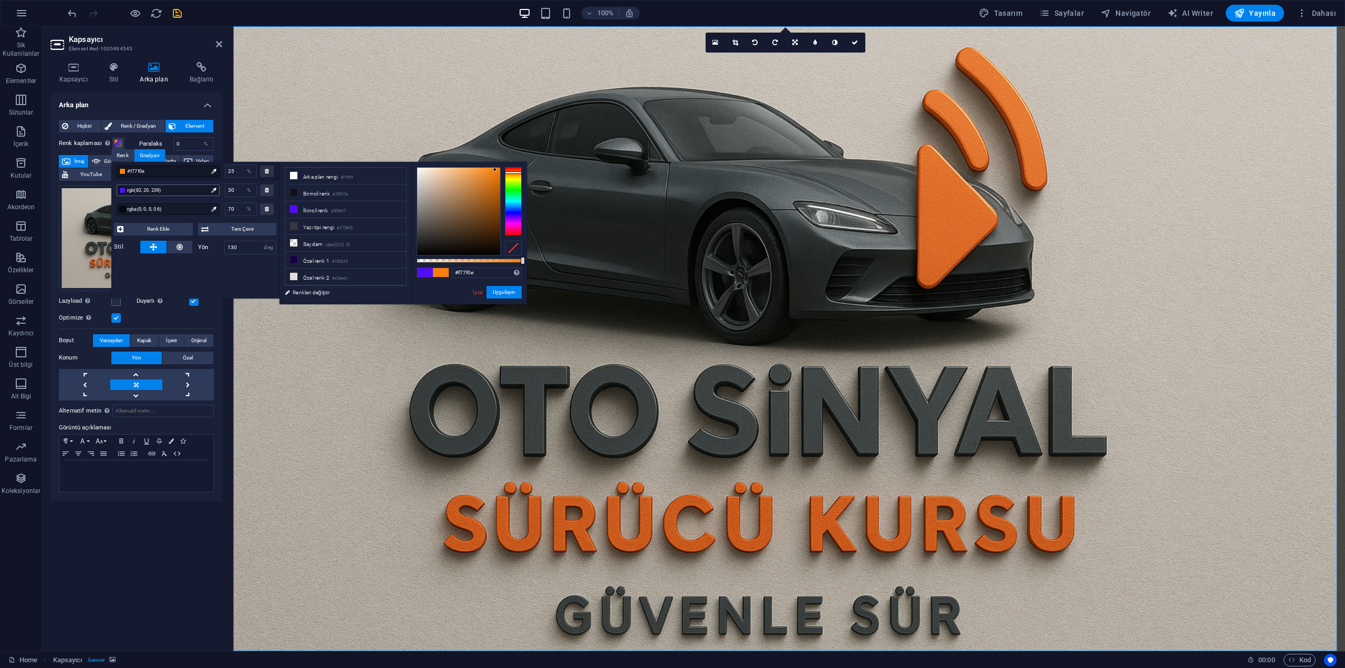
click at [180, 194] on span "rgb(82, 20, 239)" at bounding box center [167, 190] width 80 height 9
type input "#ef9d14"
drag, startPoint x: 510, startPoint y: 210, endPoint x: 517, endPoint y: 174, distance: 36.5
click at [517, 174] on div at bounding box center [513, 201] width 17 height 68
click at [505, 290] on button "Uygulayın" at bounding box center [504, 292] width 35 height 13
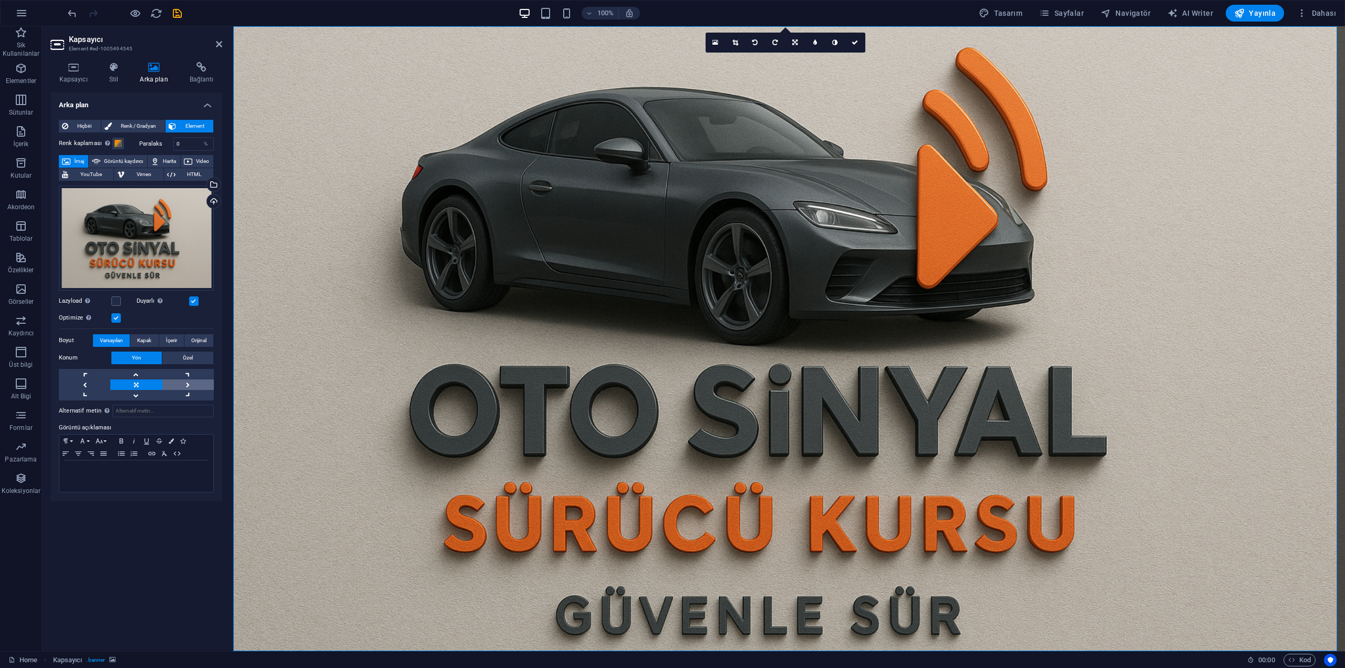
click at [191, 384] on link at bounding box center [188, 384] width 52 height 11
click at [139, 380] on link at bounding box center [136, 384] width 52 height 11
click at [138, 371] on link at bounding box center [136, 374] width 52 height 11
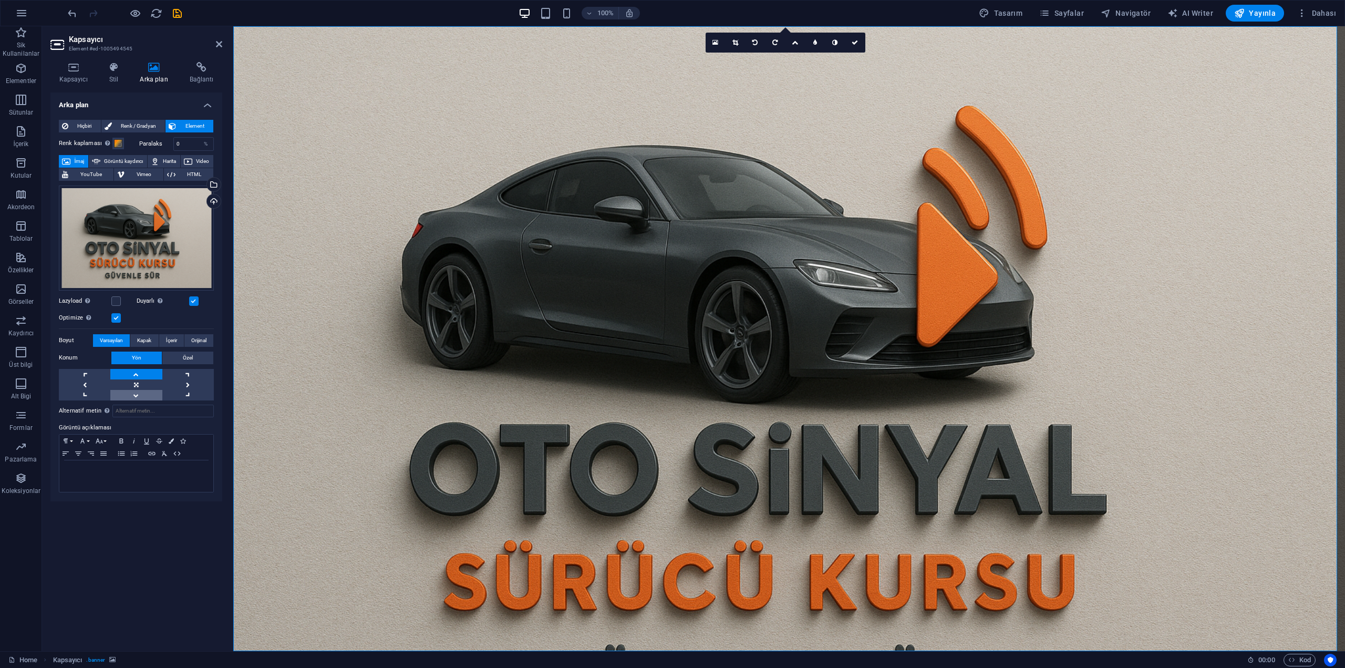
click at [136, 394] on link at bounding box center [136, 395] width 52 height 11
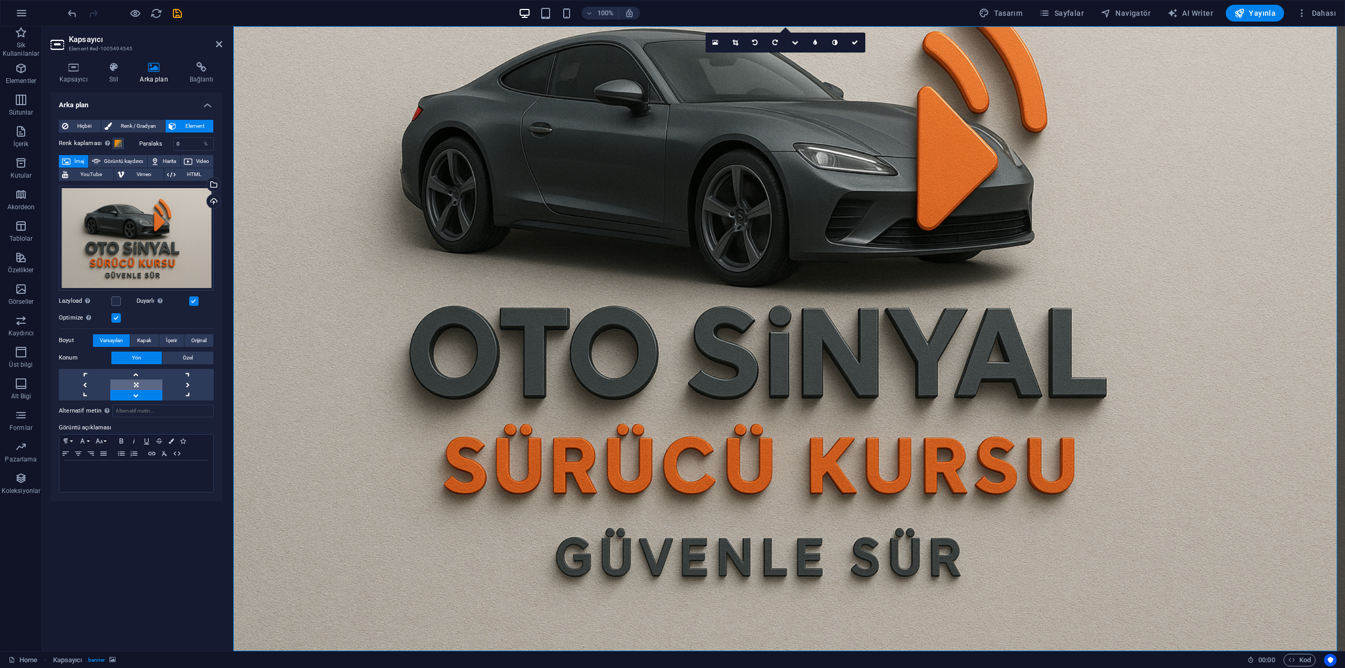
click at [137, 384] on link at bounding box center [136, 384] width 52 height 11
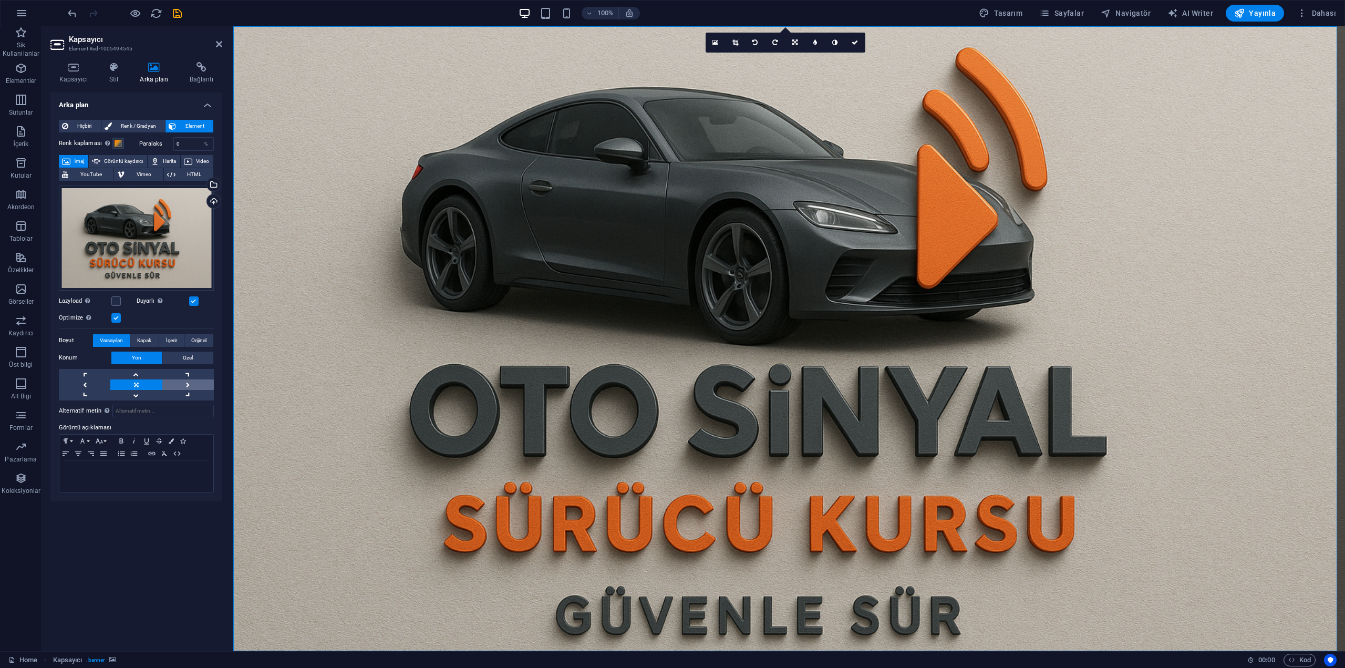
click at [180, 386] on link at bounding box center [188, 384] width 52 height 11
click at [89, 384] on link at bounding box center [85, 384] width 52 height 11
click at [89, 383] on link at bounding box center [85, 384] width 52 height 11
click at [91, 392] on link at bounding box center [85, 395] width 52 height 11
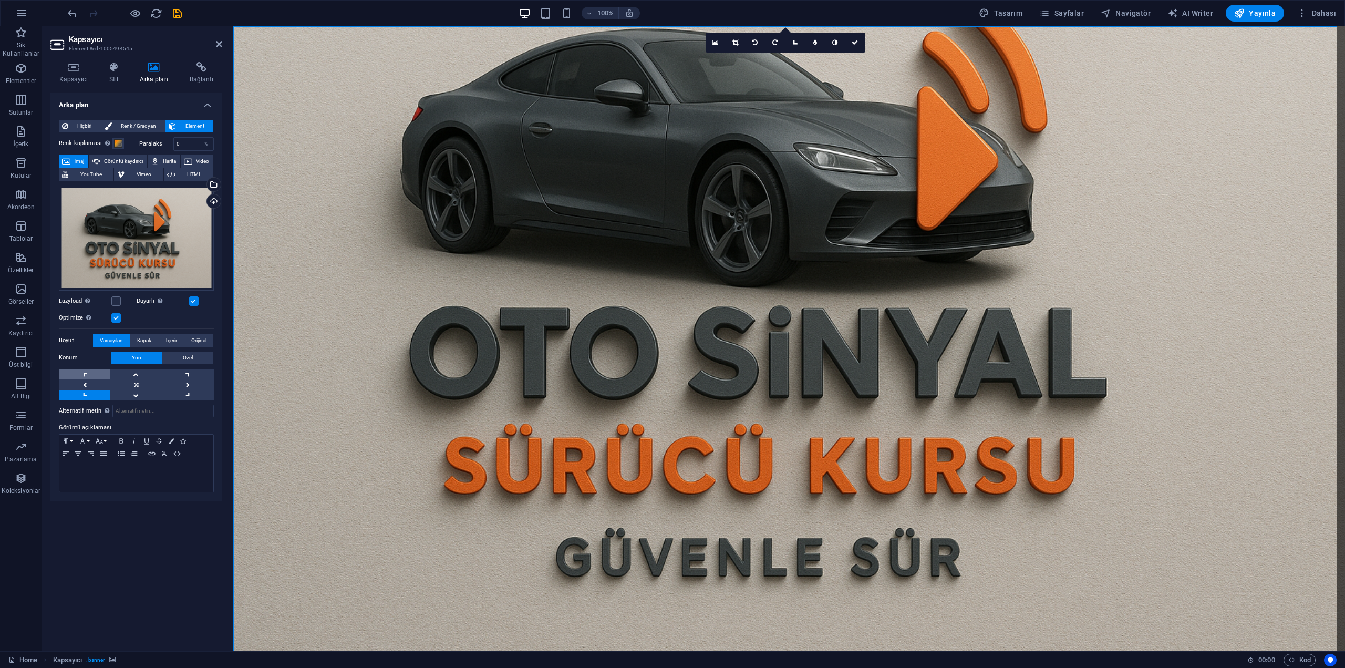
click at [88, 373] on link at bounding box center [85, 374] width 52 height 11
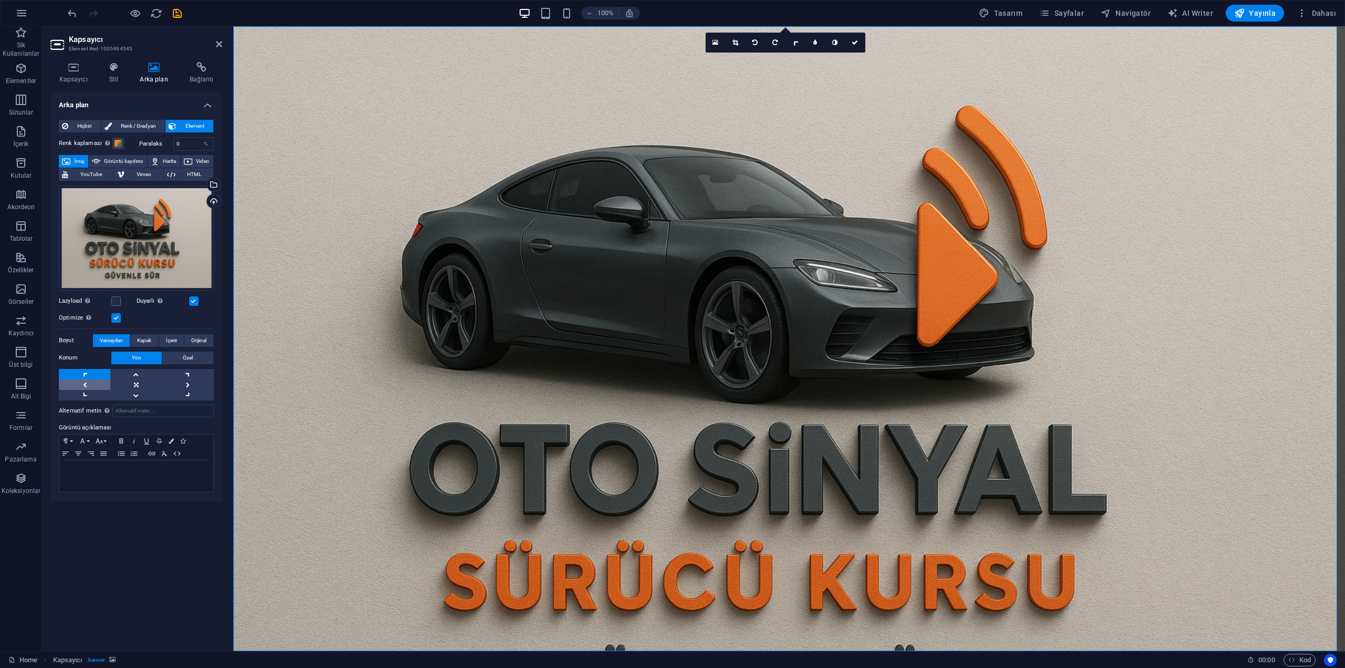
click at [89, 380] on link at bounding box center [85, 384] width 52 height 11
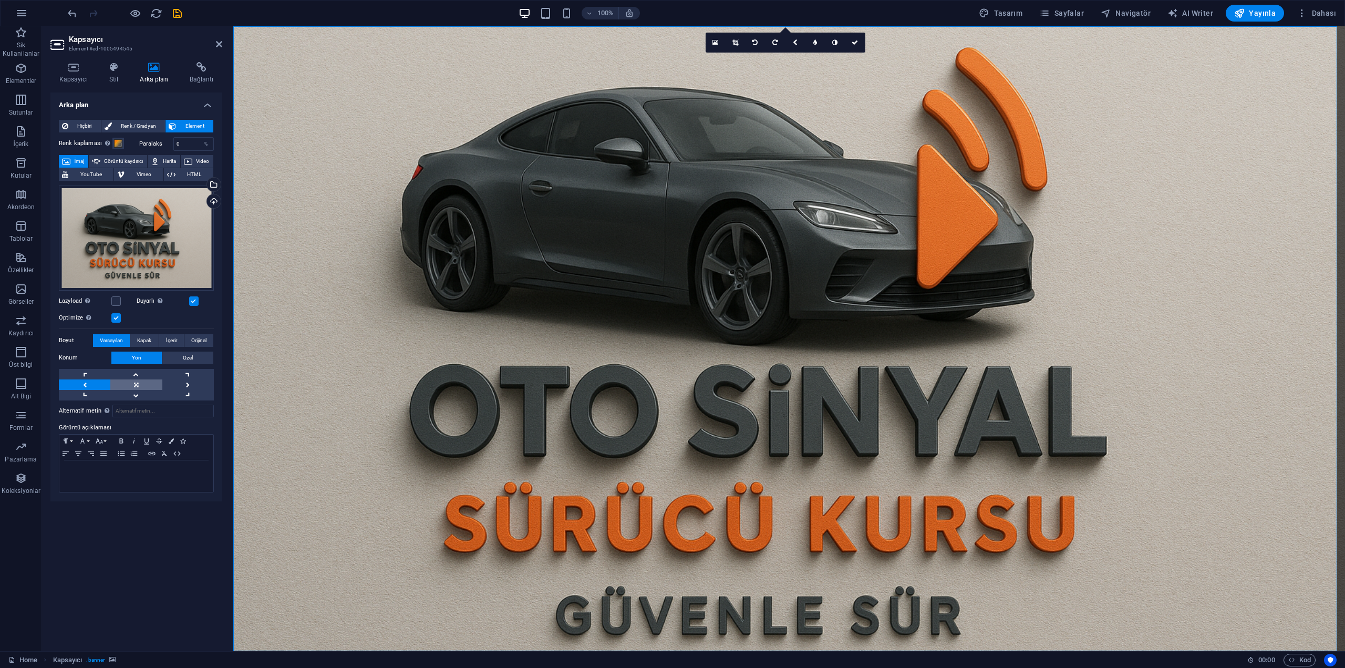
click at [138, 382] on link at bounding box center [136, 384] width 52 height 11
click at [190, 385] on link at bounding box center [188, 384] width 52 height 11
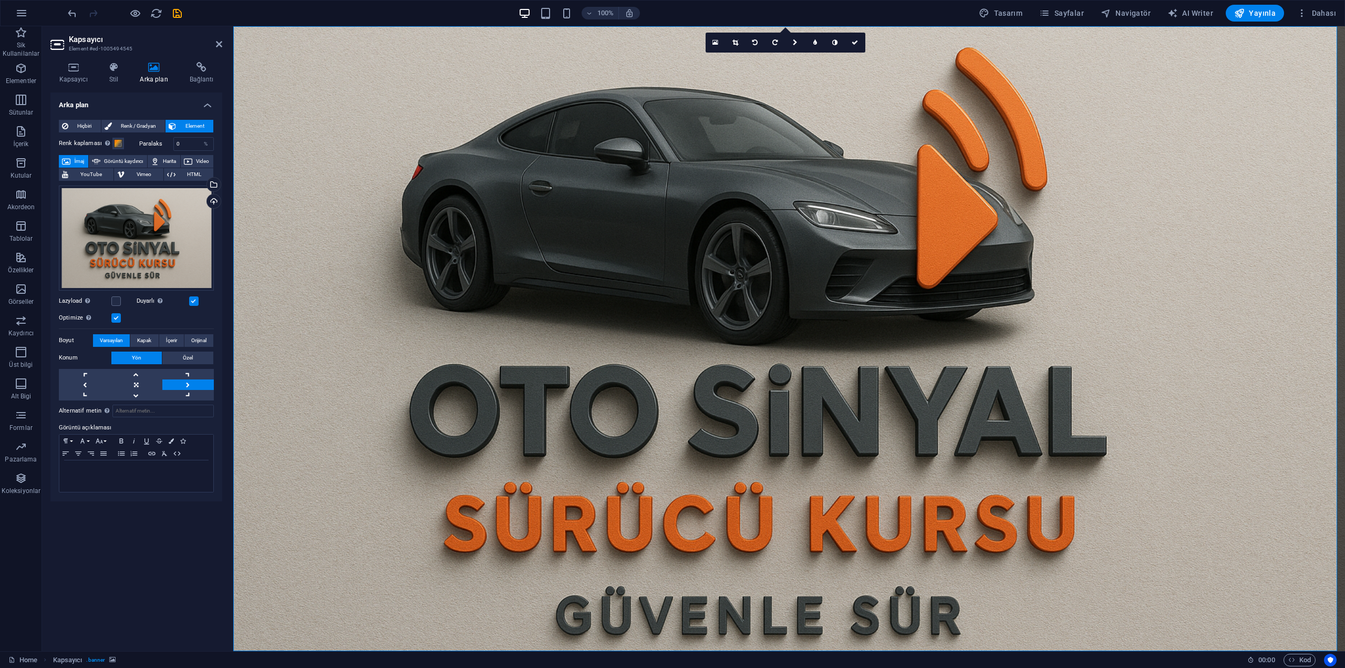
click at [1169, 593] on figure at bounding box center [789, 338] width 1112 height 625
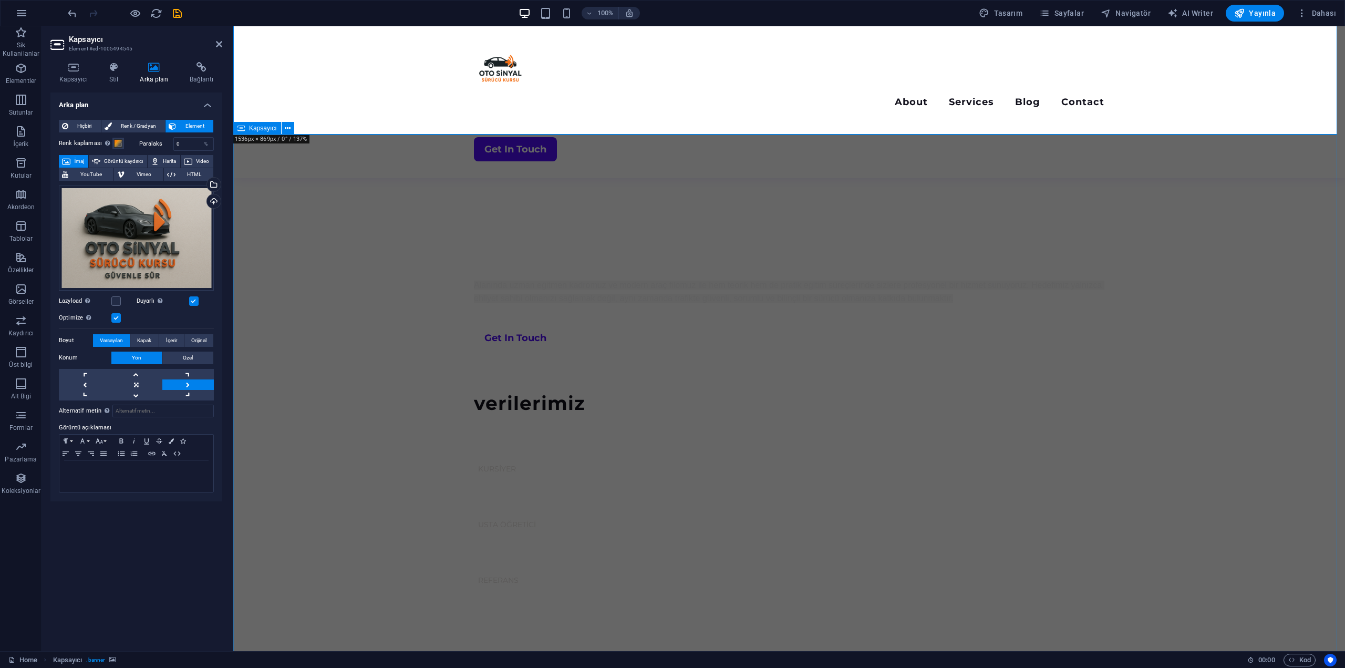
scroll to position [578, 0]
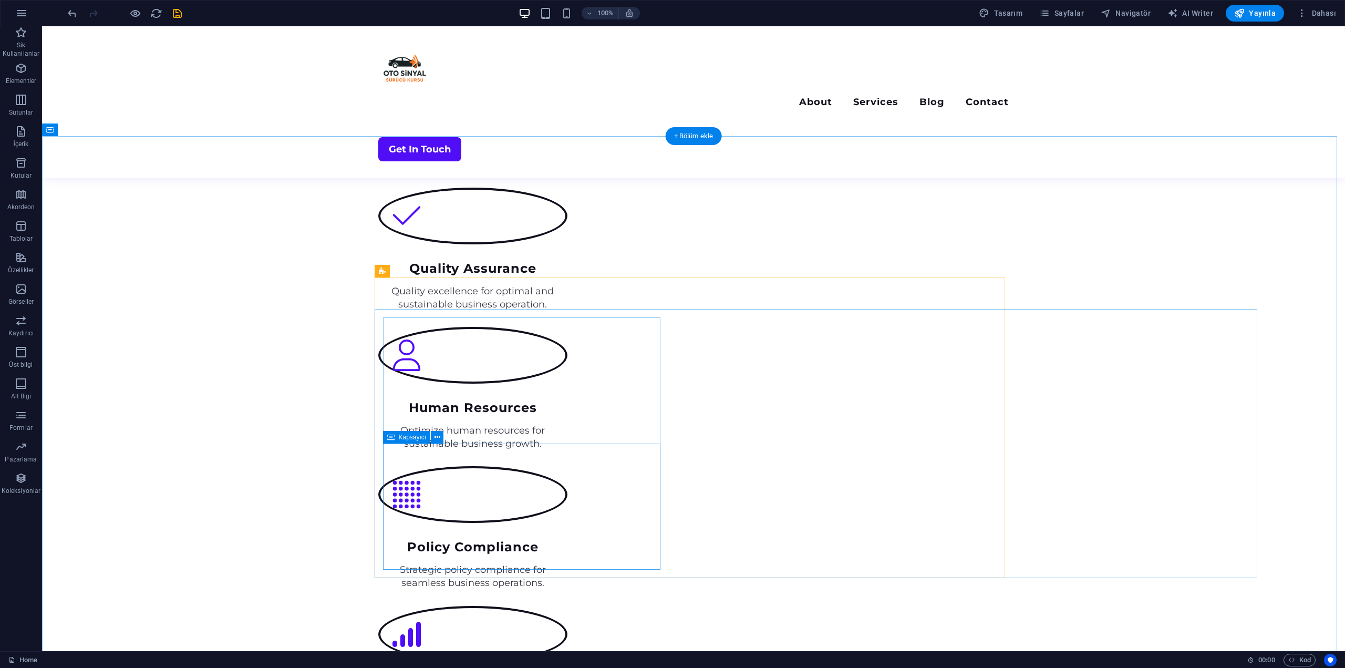
scroll to position [1366, 0]
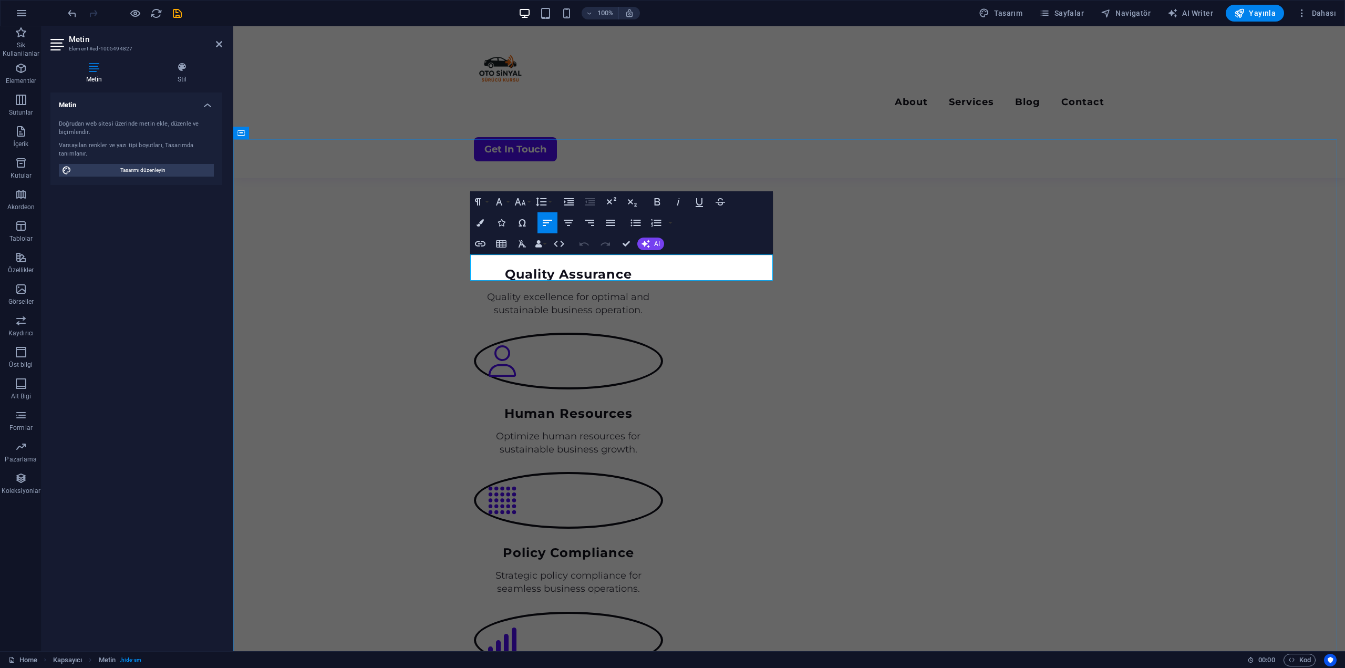
copy p "Explore the authentic sentiments and experiences of our clients as they share t…"
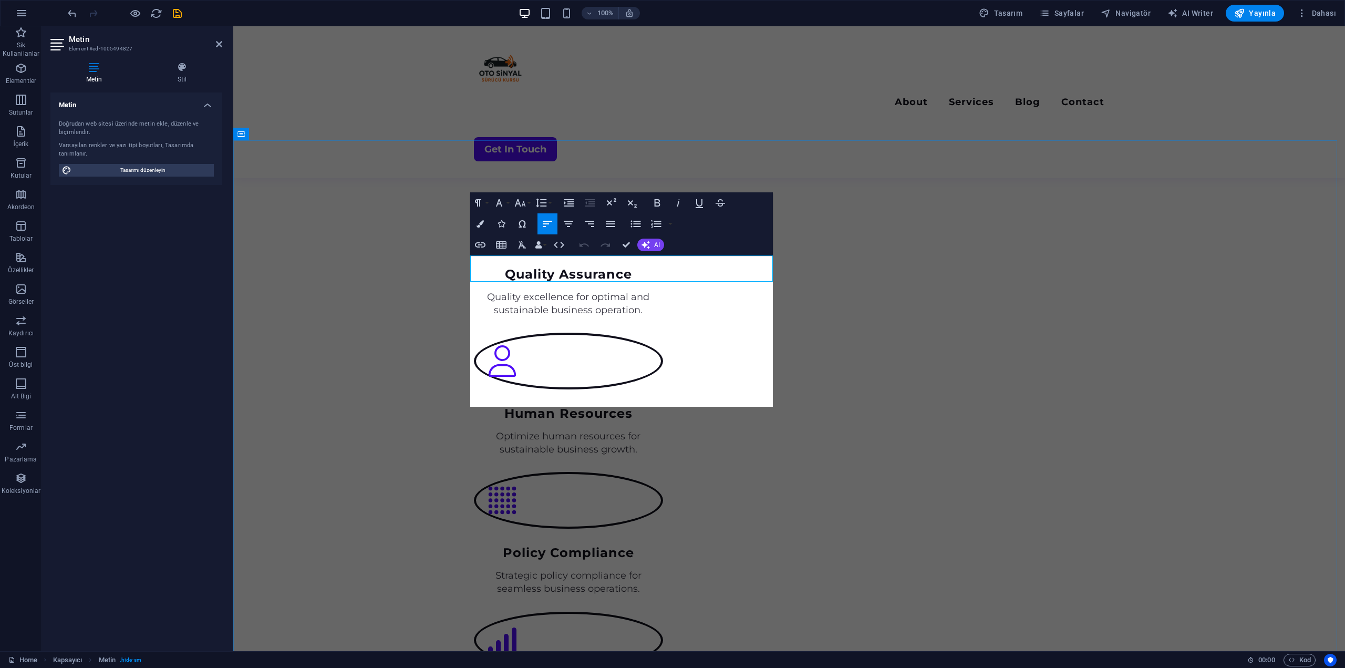
scroll to position [1365, 0]
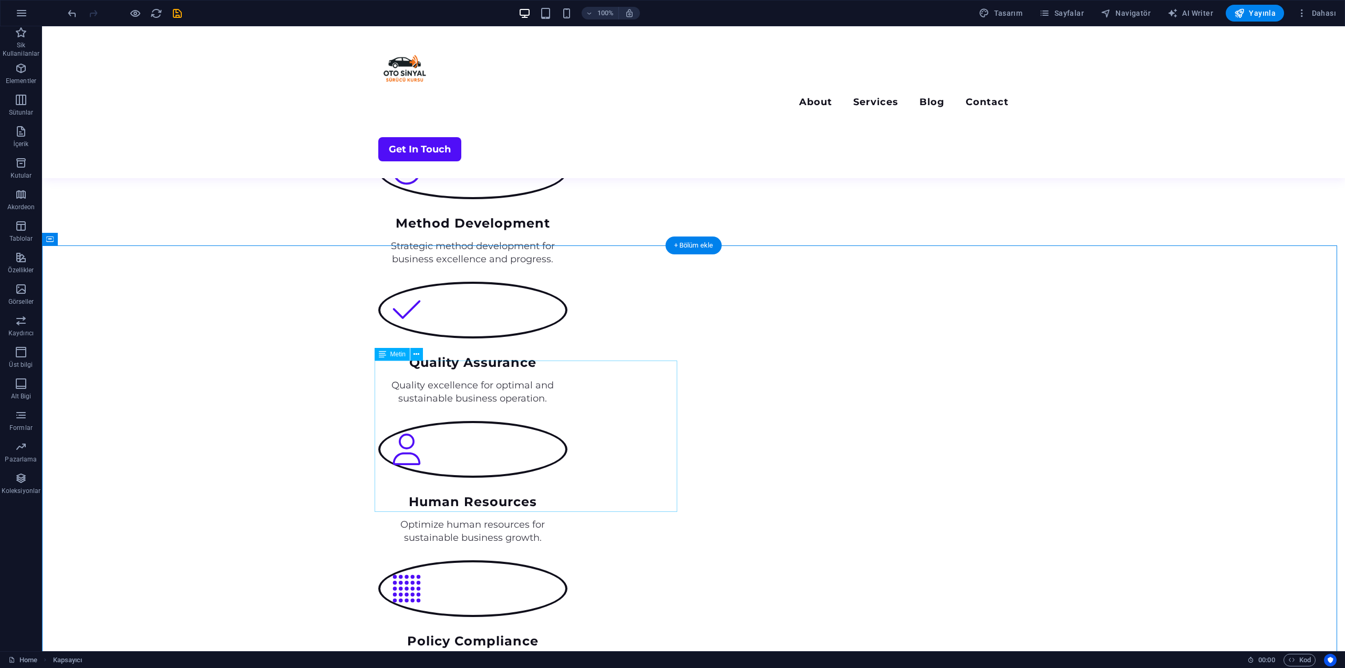
scroll to position [1313, 0]
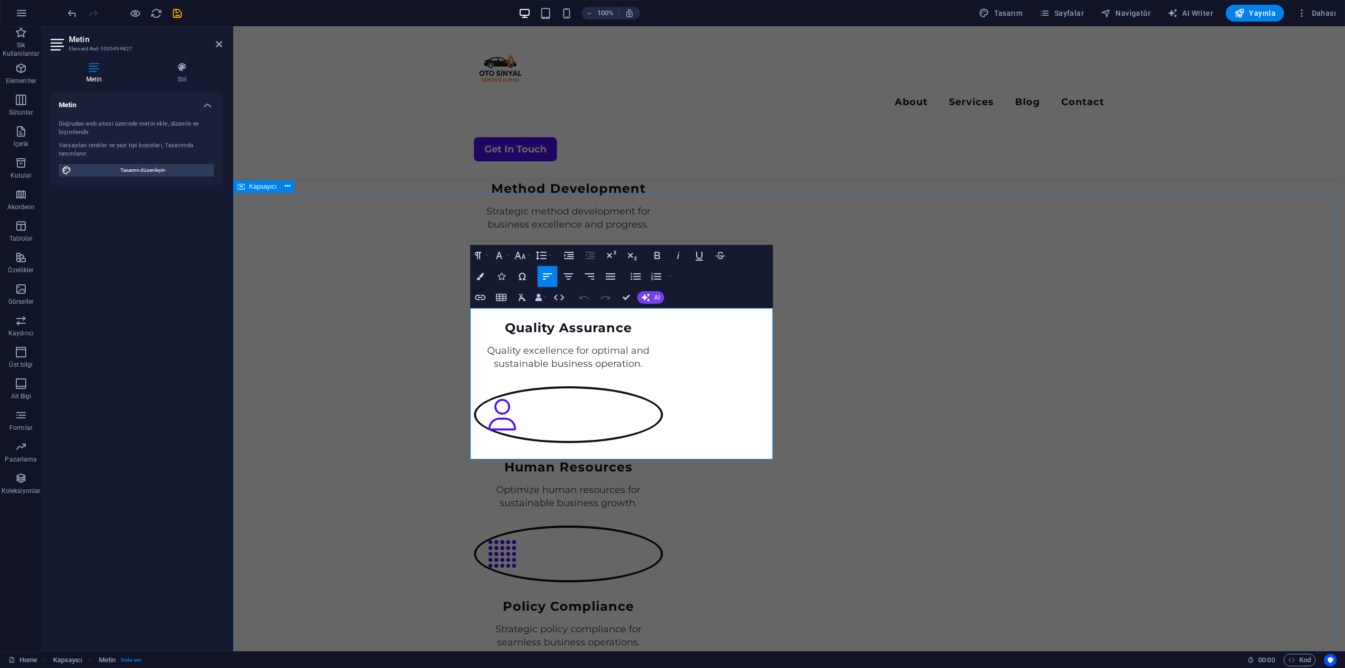
drag, startPoint x: 370, startPoint y: 377, endPoint x: 379, endPoint y: 376, distance: 8.5
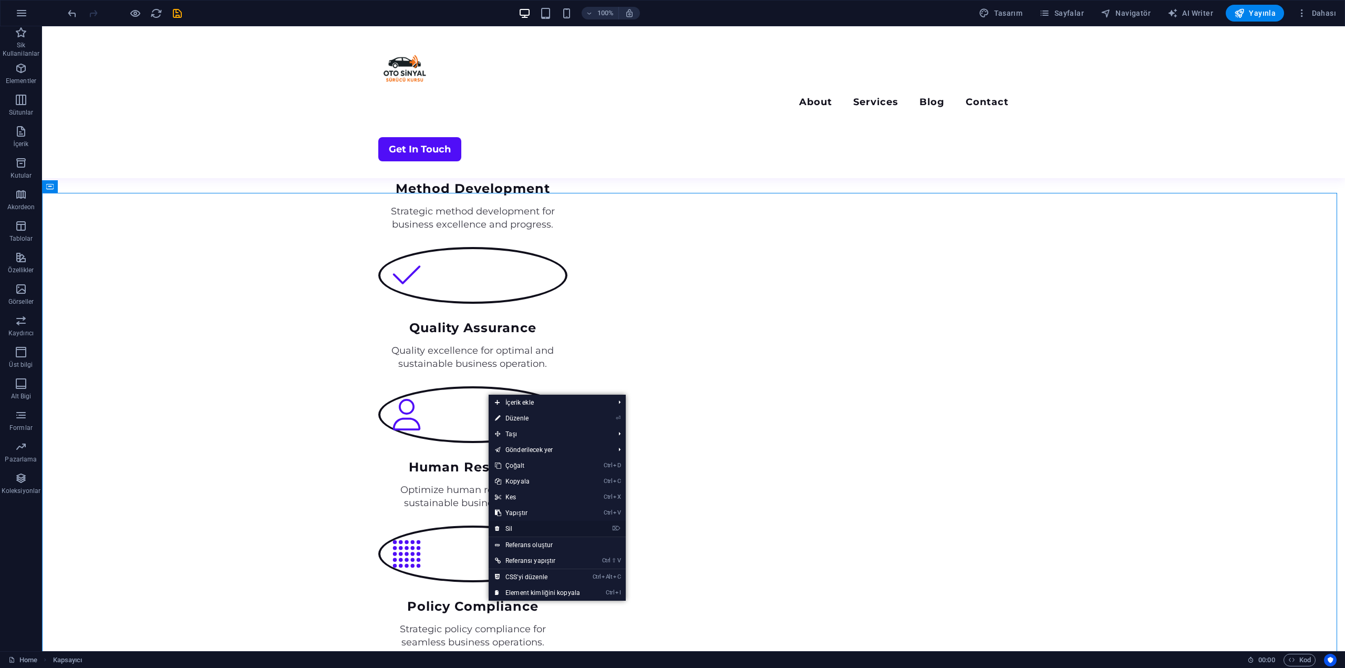
click at [514, 523] on link "⌦ Sil" at bounding box center [538, 529] width 98 height 16
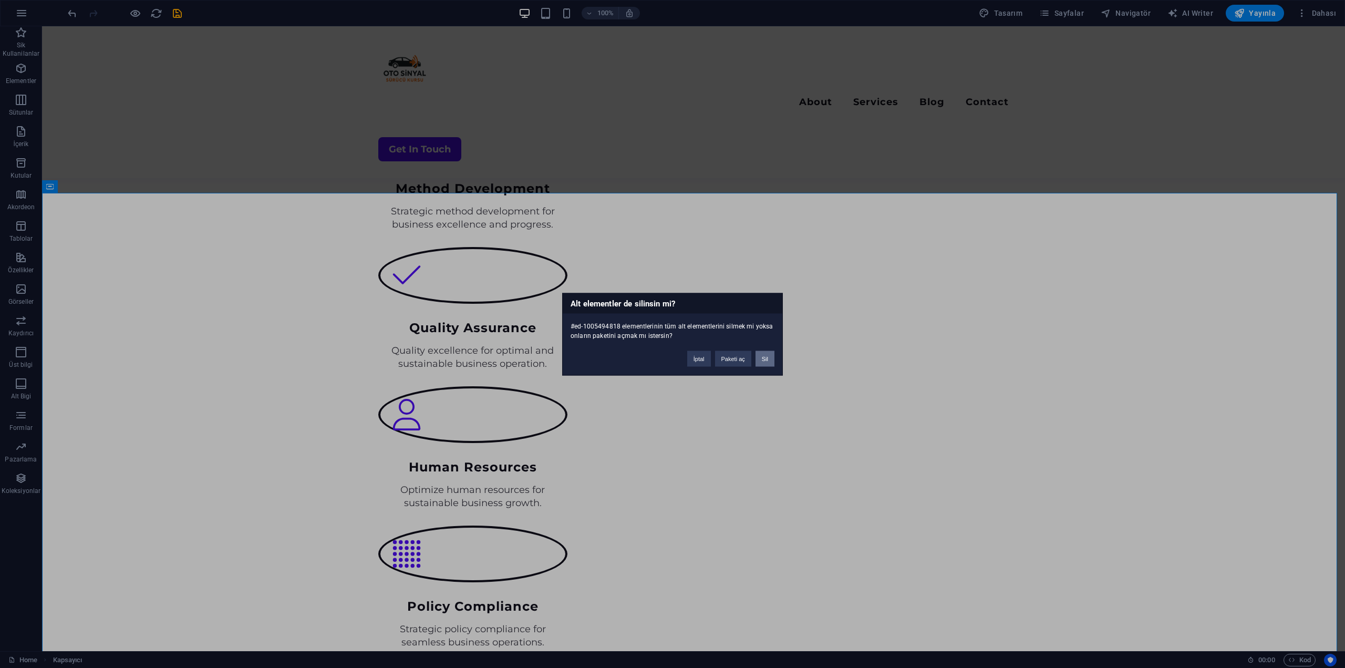
click at [766, 360] on button "Sil" at bounding box center [765, 359] width 19 height 16
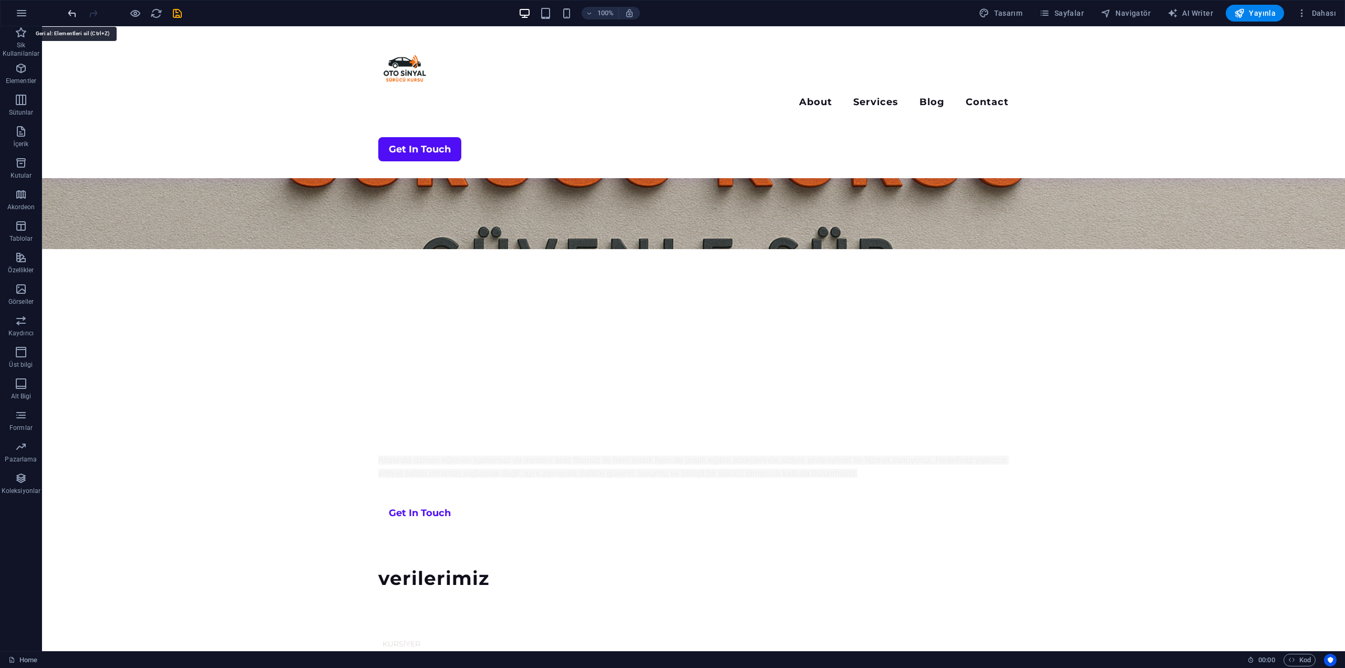
click at [70, 14] on icon "undo" at bounding box center [72, 13] width 12 height 12
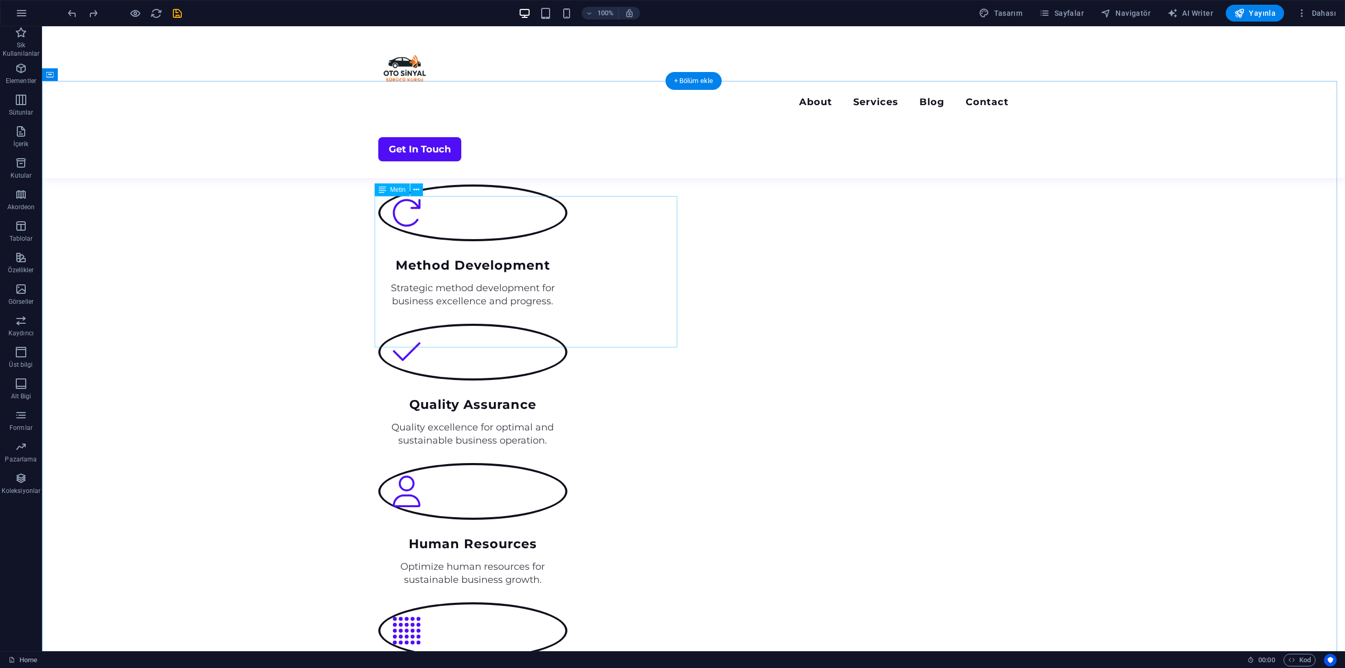
scroll to position [1216, 0]
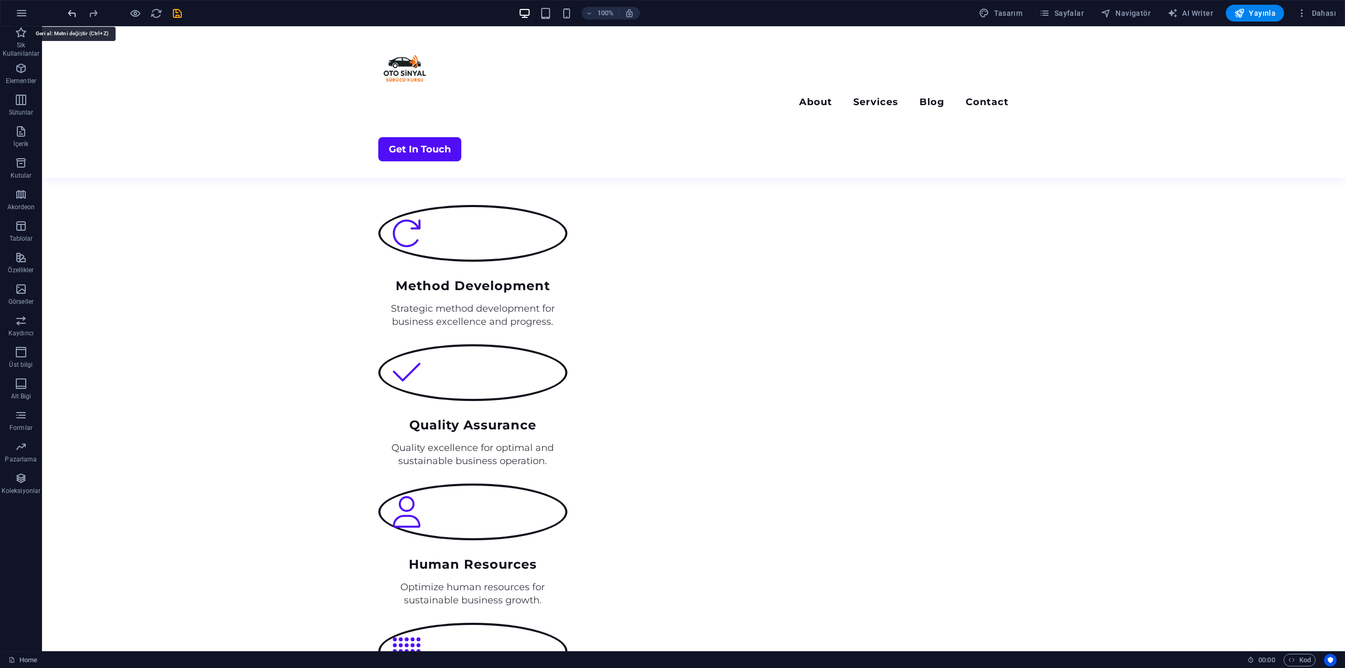
click at [70, 14] on icon "undo" at bounding box center [72, 13] width 12 height 12
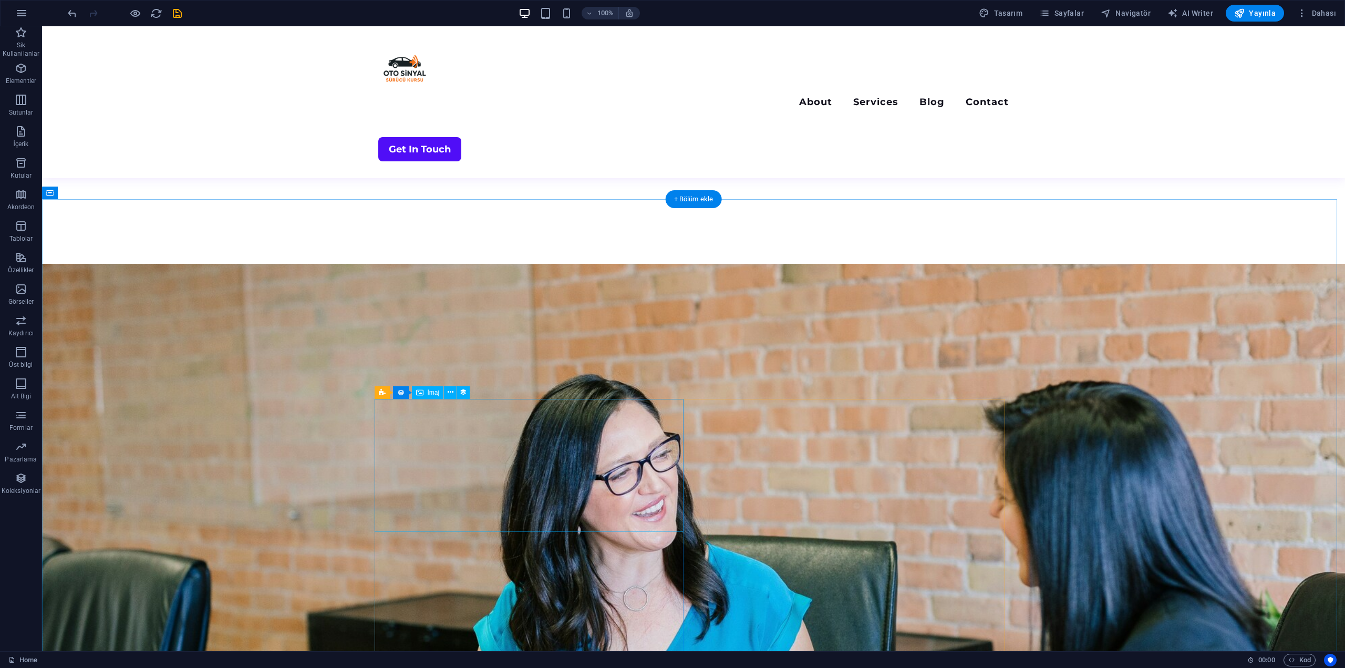
scroll to position [2056, 0]
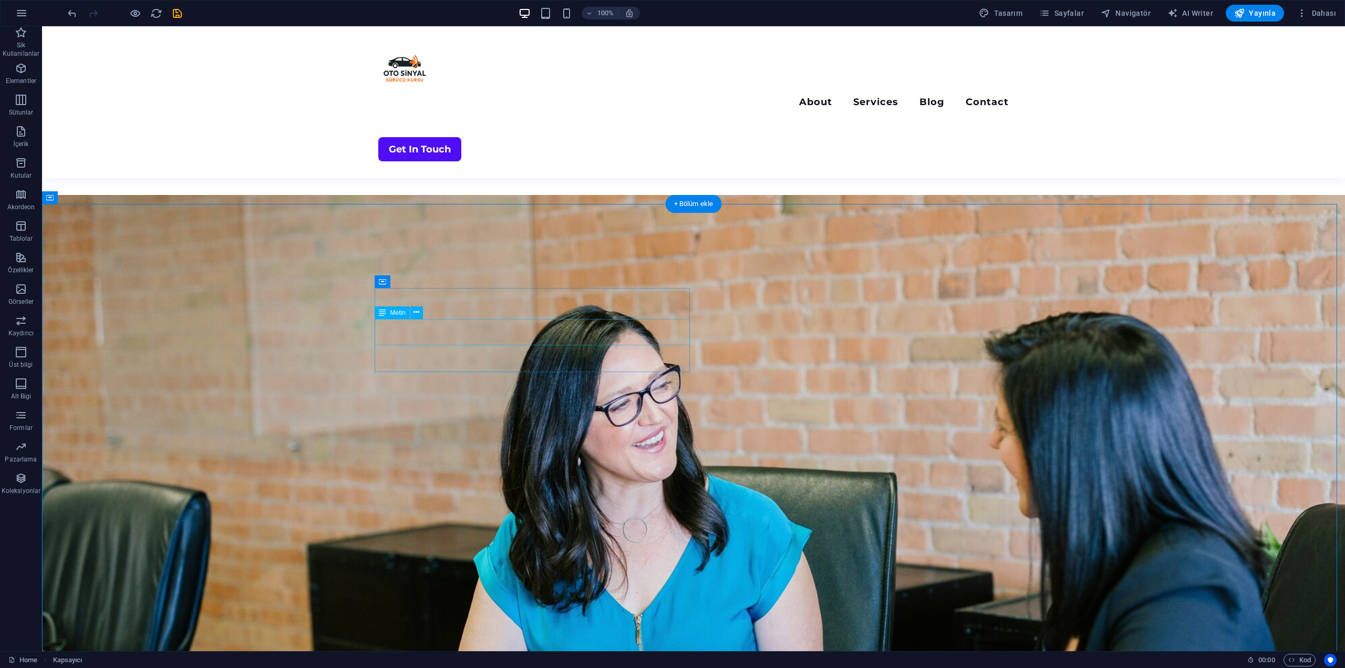
scroll to position [2161, 0]
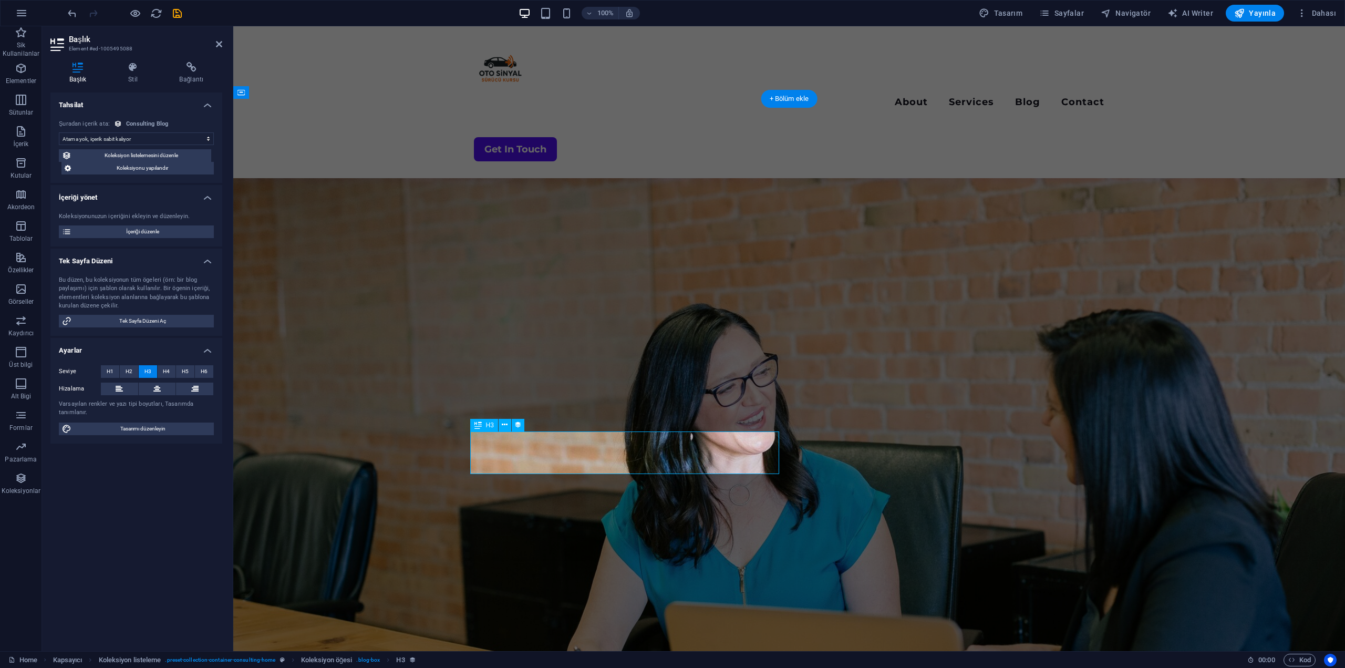
select select "name"
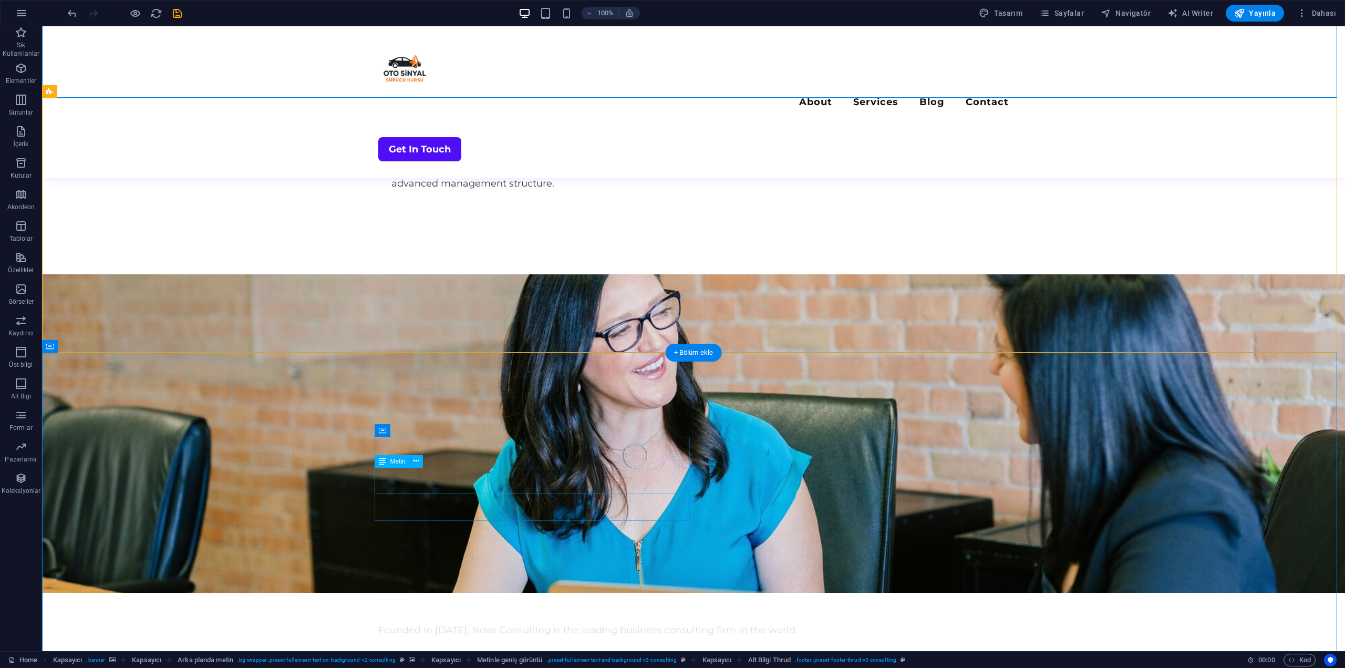
scroll to position [2207, 0]
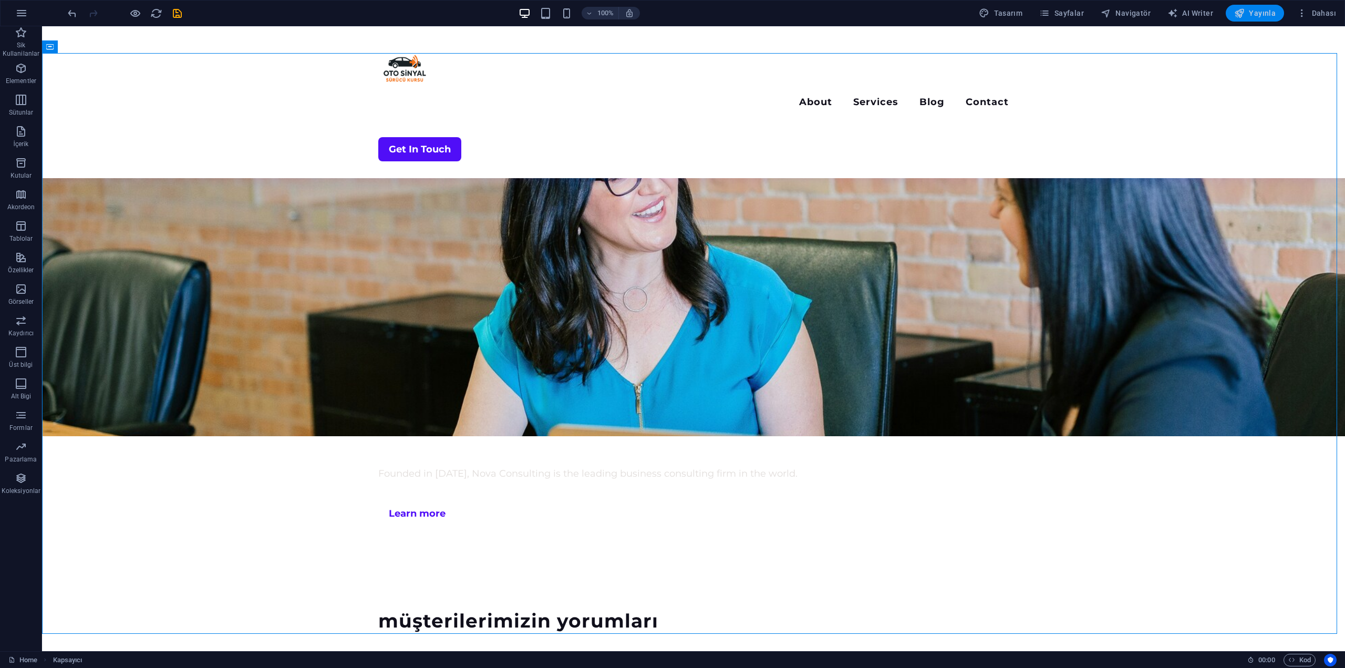
click at [1244, 9] on icon "button" at bounding box center [1239, 13] width 11 height 11
